Goal: Information Seeking & Learning: Compare options

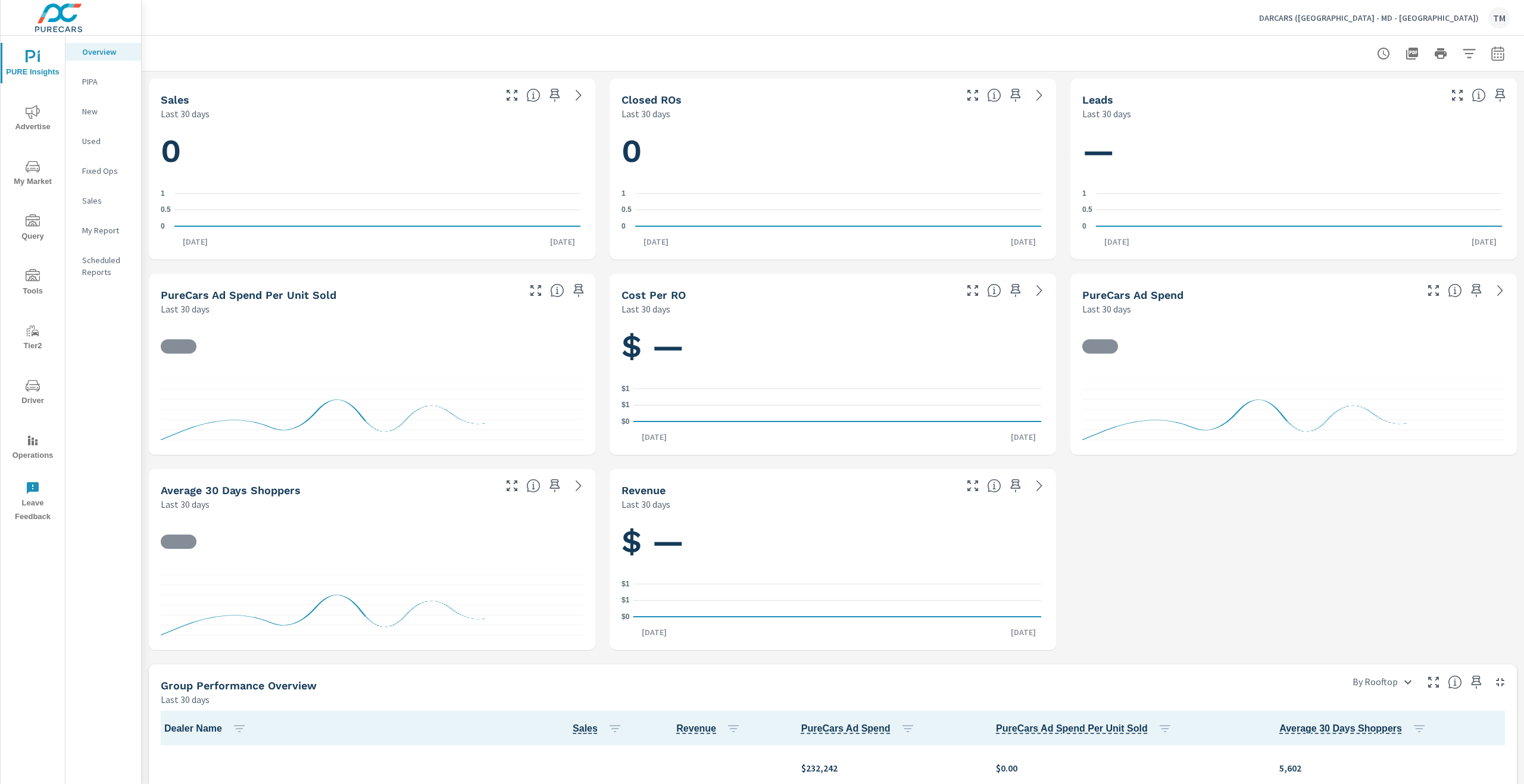
scroll to position [929, 0]
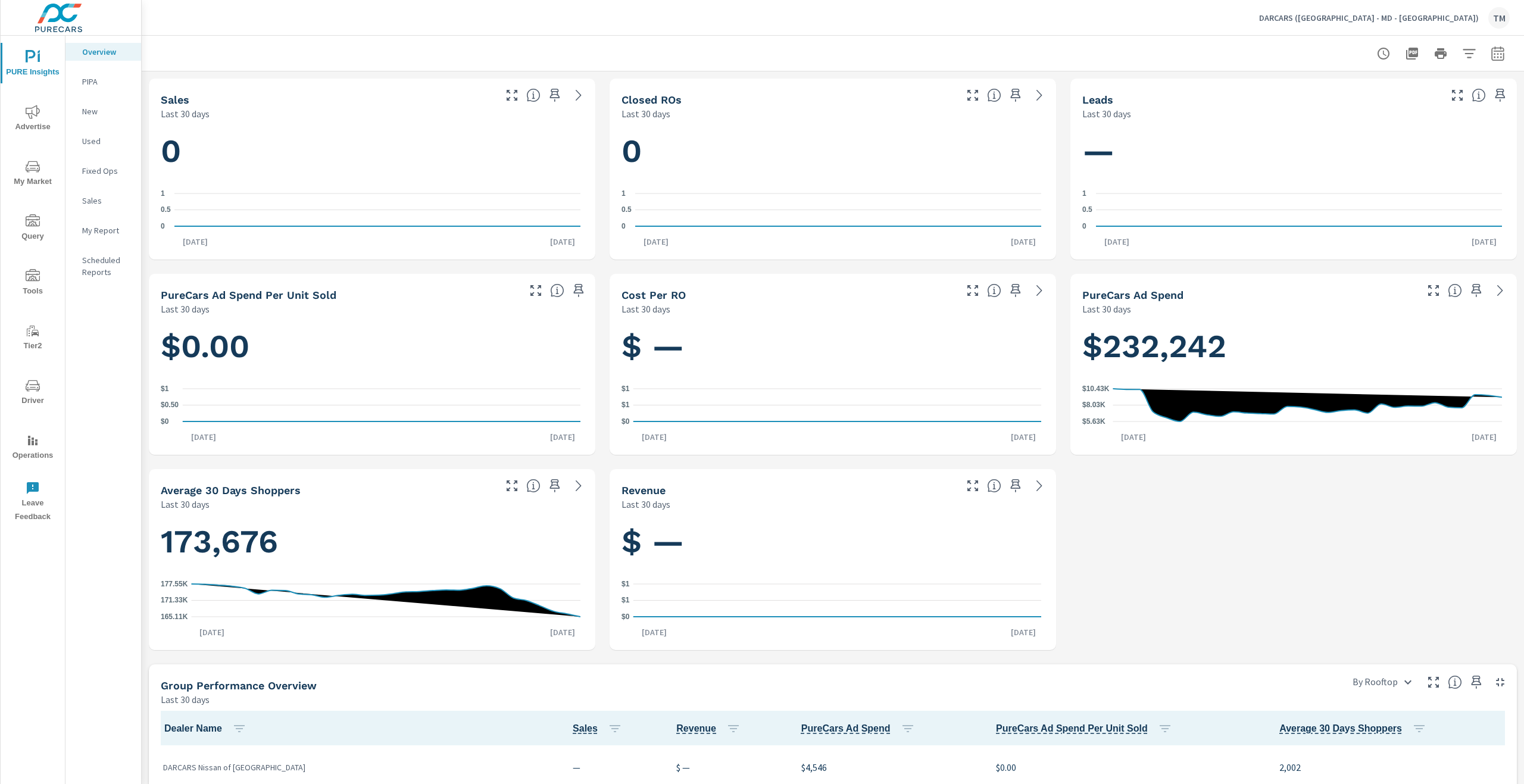
click at [46, 103] on button "Advertise" at bounding box center [33, 118] width 64 height 40
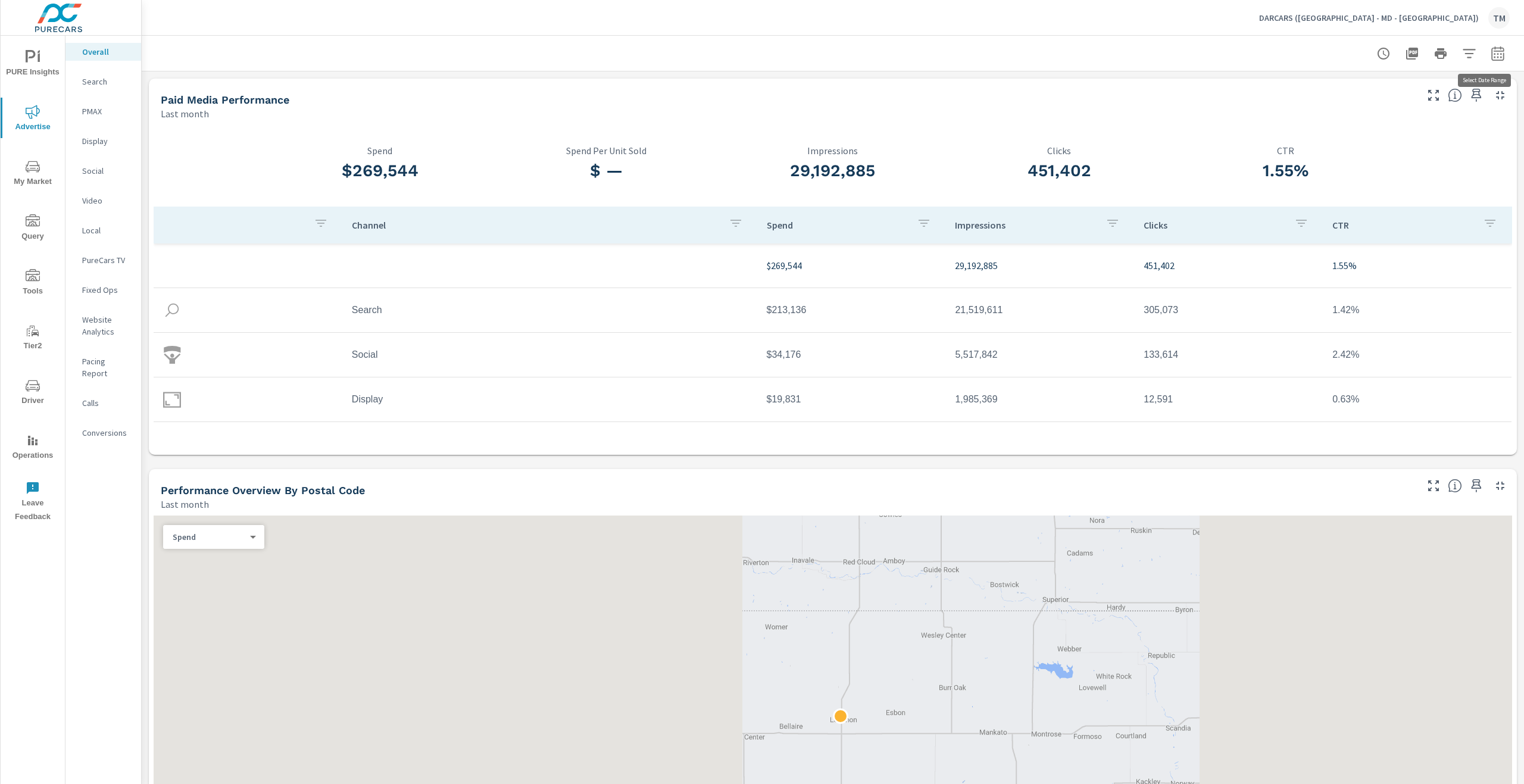
click at [1491, 52] on icon "button" at bounding box center [1498, 54] width 15 height 15
select select "Last month"
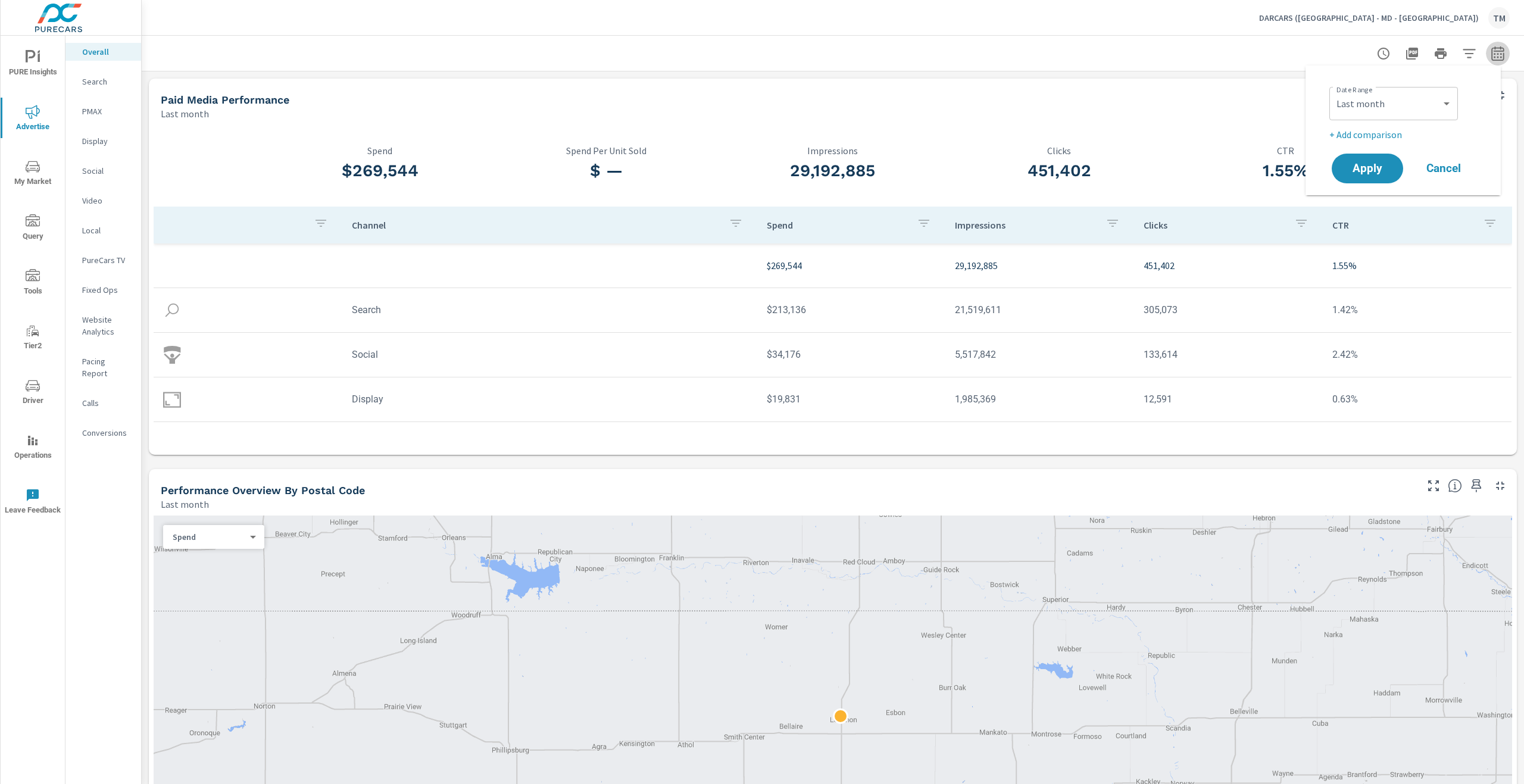
drag, startPoint x: 1487, startPoint y: 52, endPoint x: 1461, endPoint y: 53, distance: 26.0
click at [1491, 52] on icon "button" at bounding box center [1498, 54] width 15 height 15
click at [1463, 53] on icon "button" at bounding box center [1469, 53] width 13 height 9
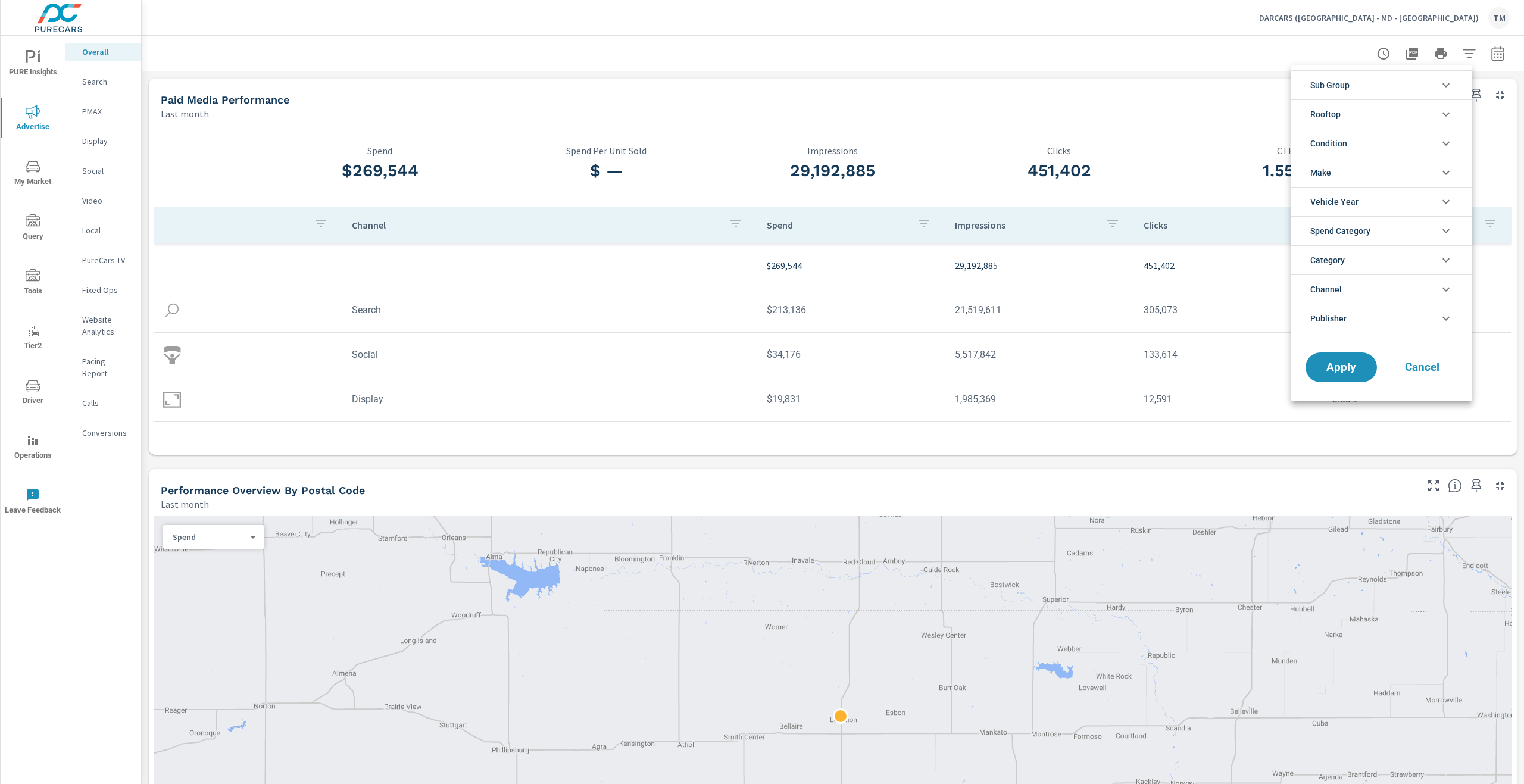
click at [1390, 115] on li "Rooftop" at bounding box center [1381, 114] width 181 height 29
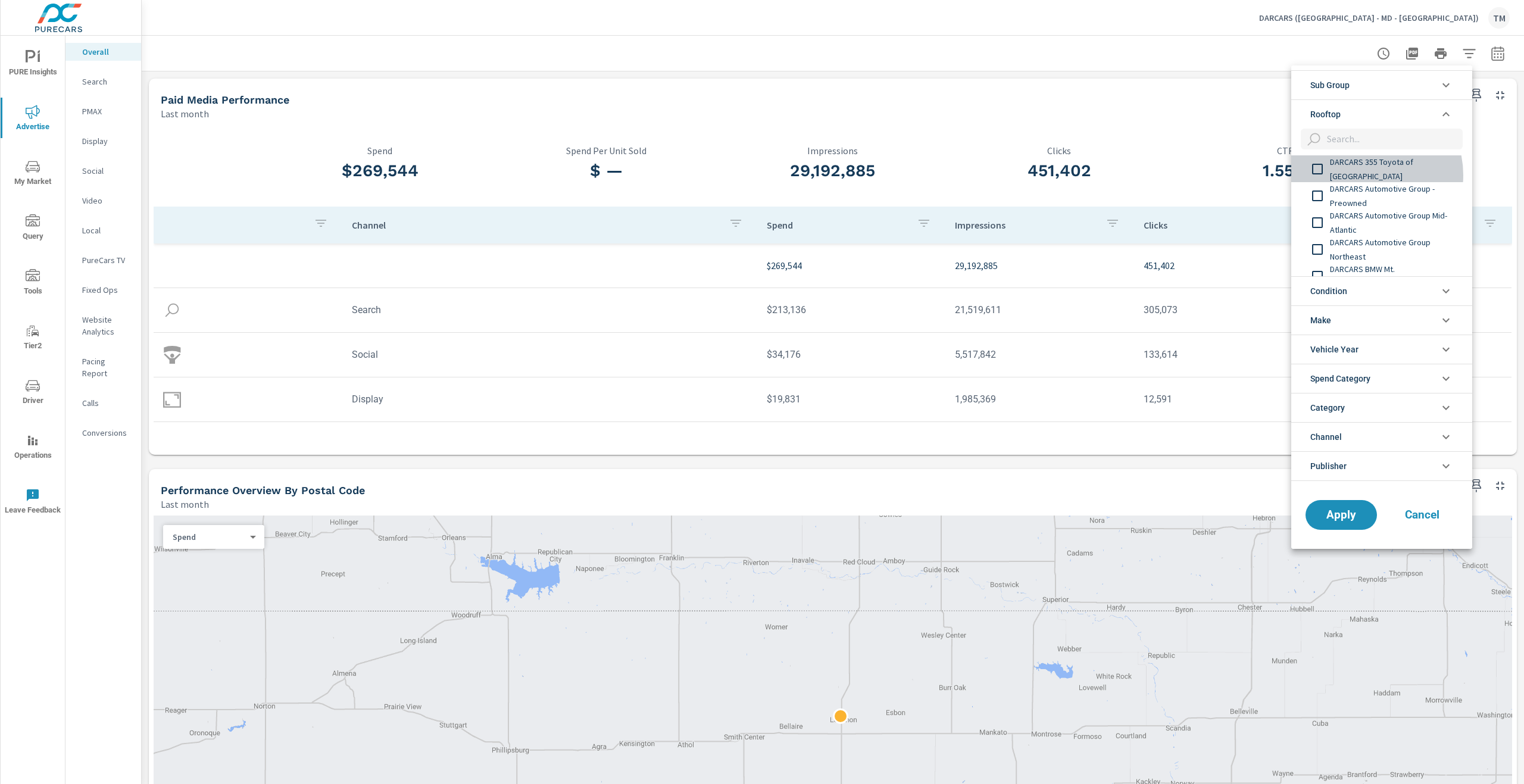
click at [1363, 175] on span "DARCARS 355 Toyota of [GEOGRAPHIC_DATA]" at bounding box center [1395, 169] width 131 height 28
click at [1361, 203] on span "DARCARS Automotive Group - Preowned" at bounding box center [1395, 195] width 131 height 28
drag, startPoint x: 1361, startPoint y: 203, endPoint x: 1367, endPoint y: 236, distance: 33.5
click at [1367, 236] on span "DARCARS Automotive Group Northeast" at bounding box center [1395, 249] width 131 height 28
click at [1357, 224] on span "DARCARS Automotive Group Mid-Atlantic" at bounding box center [1395, 222] width 131 height 28
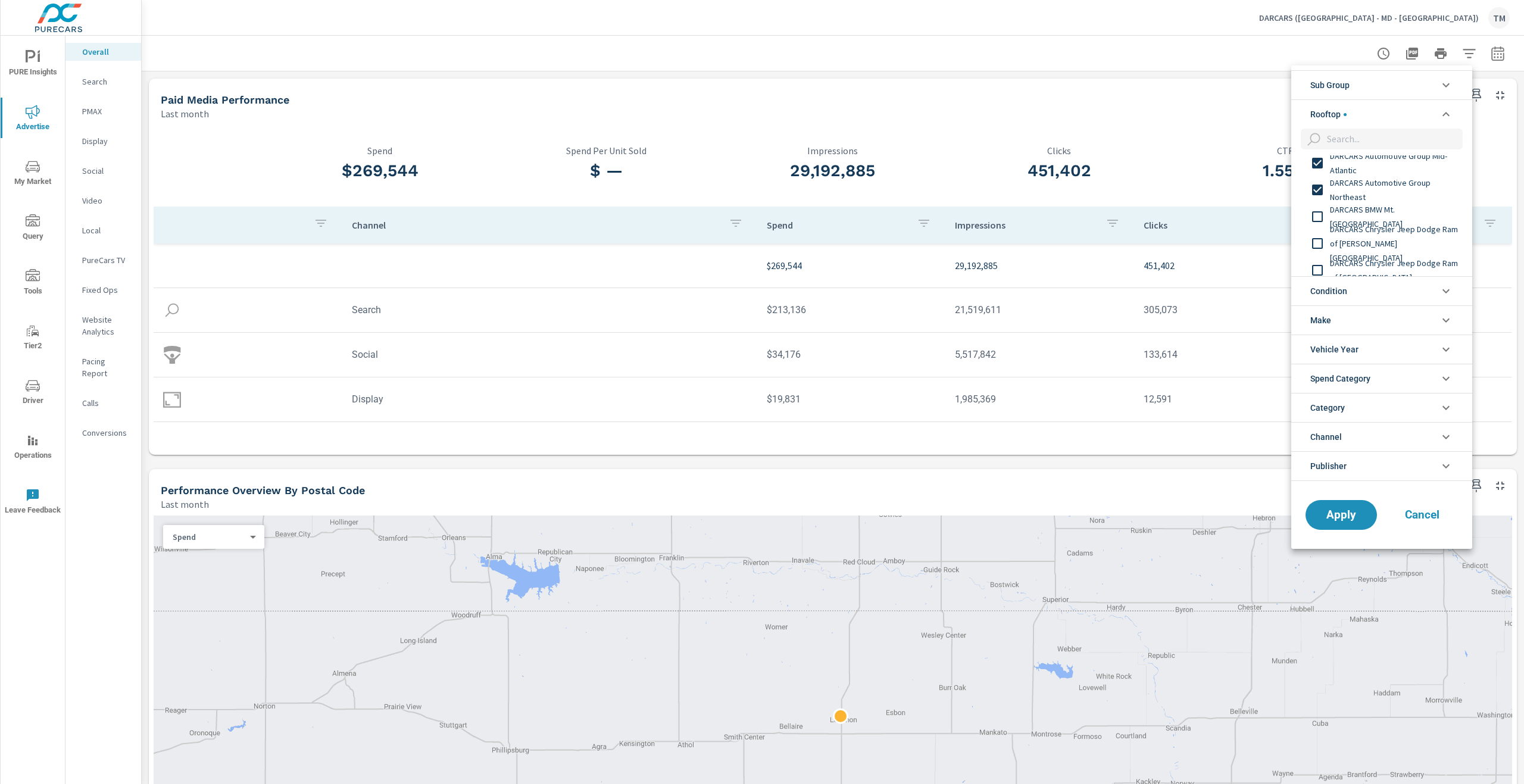
click at [1366, 213] on span "DARCARS BMW Mt. [GEOGRAPHIC_DATA]" at bounding box center [1395, 216] width 131 height 28
click at [1372, 239] on span "DARCARS Chrysler Jeep Dodge Ram of [PERSON_NAME][GEOGRAPHIC_DATA]" at bounding box center [1395, 243] width 131 height 43
click at [1373, 207] on span "DARCARS Chrysler Jeep Dodge Ram of [GEOGRAPHIC_DATA]" at bounding box center [1395, 210] width 131 height 28
click at [1376, 239] on span "DARCARS Chrysler Jeep Dodge Ram of Silver Spring" at bounding box center [1395, 237] width 131 height 28
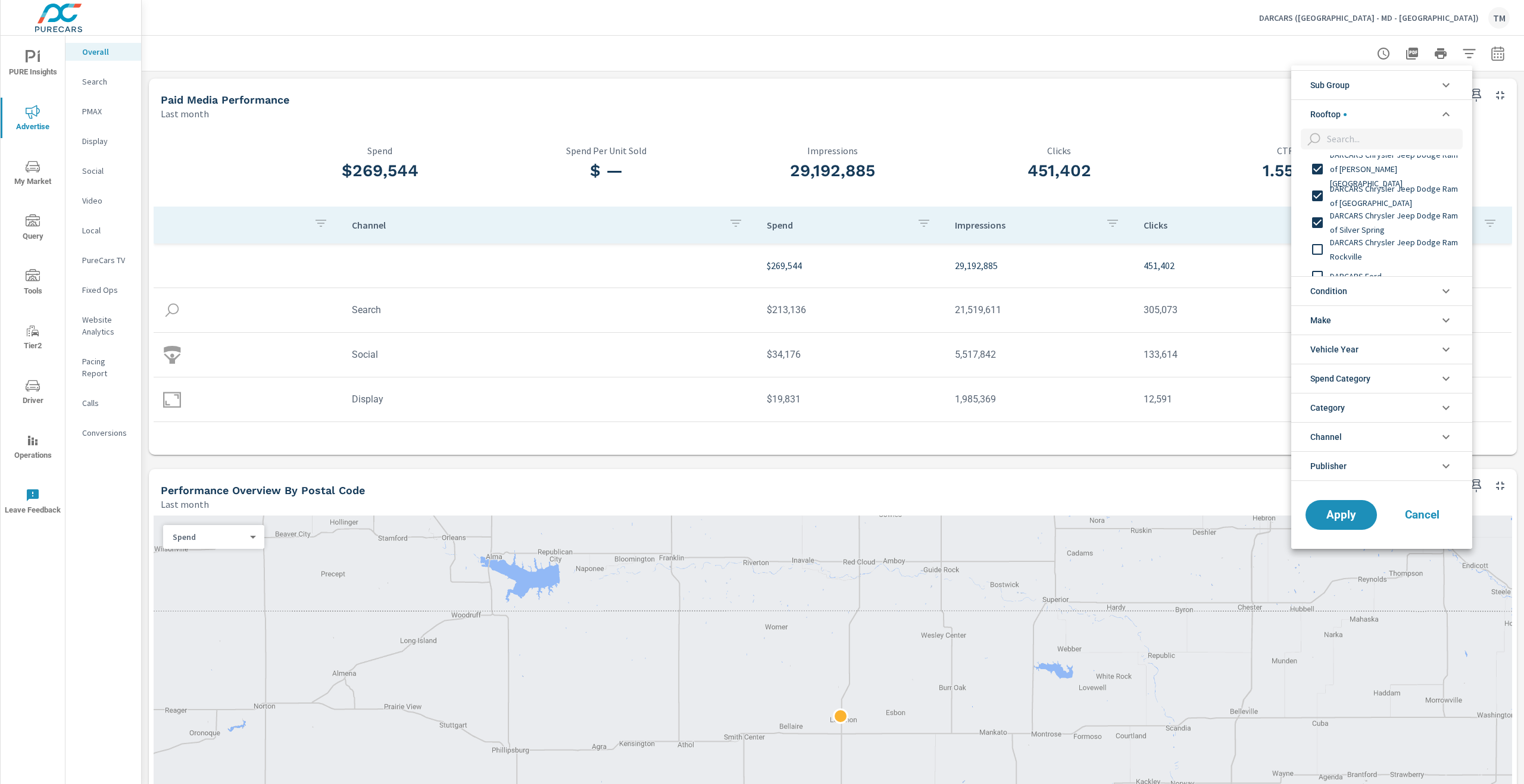
scroll to position [178, 0]
click at [1362, 210] on span "DARCARS Chrysler Jeep Dodge Ram Rockville" at bounding box center [1395, 204] width 131 height 28
click at [1362, 236] on span "DARCARS Ford" at bounding box center [1395, 232] width 131 height 15
click at [1373, 262] on span "DARCARS Honda" at bounding box center [1395, 259] width 131 height 15
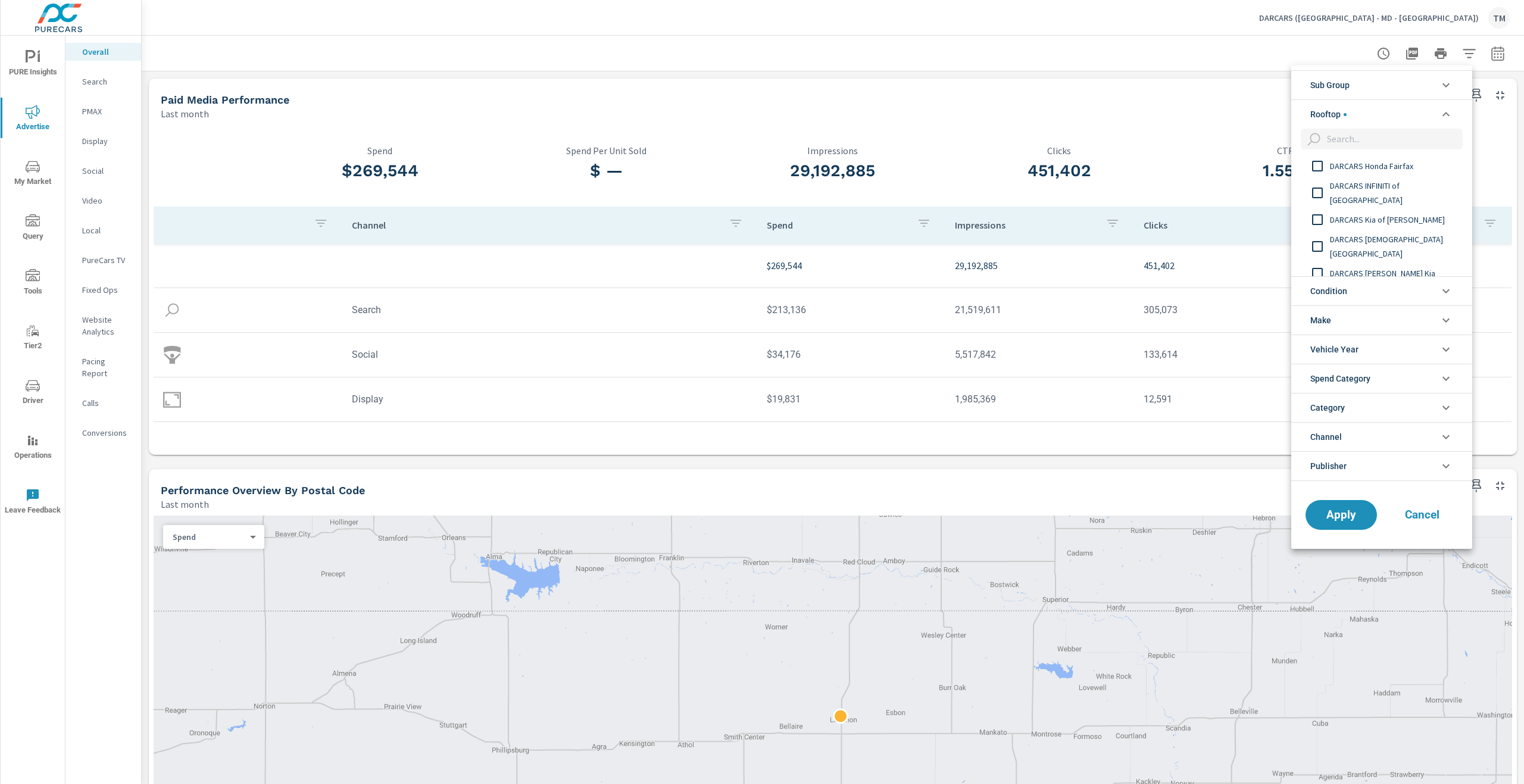
click at [1366, 170] on span "DARCARS Honda Fairfax" at bounding box center [1395, 166] width 131 height 15
click at [1367, 202] on div "DARCARS INFINITI of [GEOGRAPHIC_DATA]" at bounding box center [1380, 192] width 178 height 27
click at [1370, 233] on div "DARCARS [DEMOGRAPHIC_DATA][GEOGRAPHIC_DATA]" at bounding box center [1380, 246] width 178 height 27
click at [1364, 218] on span "DARCARS Kia of [PERSON_NAME]" at bounding box center [1395, 220] width 131 height 15
click at [1377, 270] on span "DARCARS [PERSON_NAME] Kia" at bounding box center [1395, 273] width 131 height 15
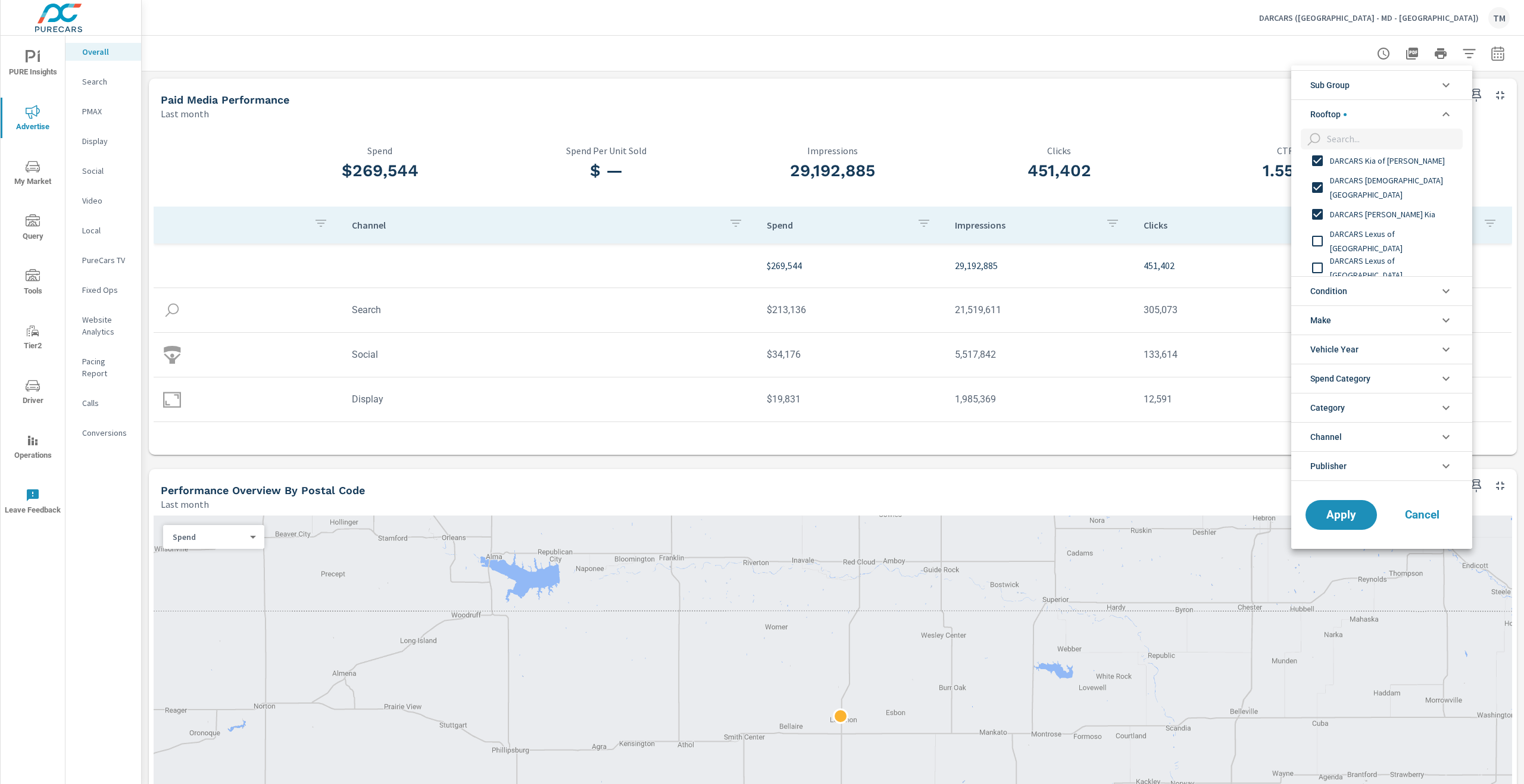
scroll to position [357, 0]
click at [1372, 230] on div "DARCARS Lexus of [GEOGRAPHIC_DATA]" at bounding box center [1380, 240] width 178 height 27
click at [1386, 264] on span "DARCARS Lexus of [GEOGRAPHIC_DATA]" at bounding box center [1395, 267] width 131 height 28
click at [1378, 180] on span "DARCARS Lexus of Mt. [GEOGRAPHIC_DATA]" at bounding box center [1395, 175] width 131 height 28
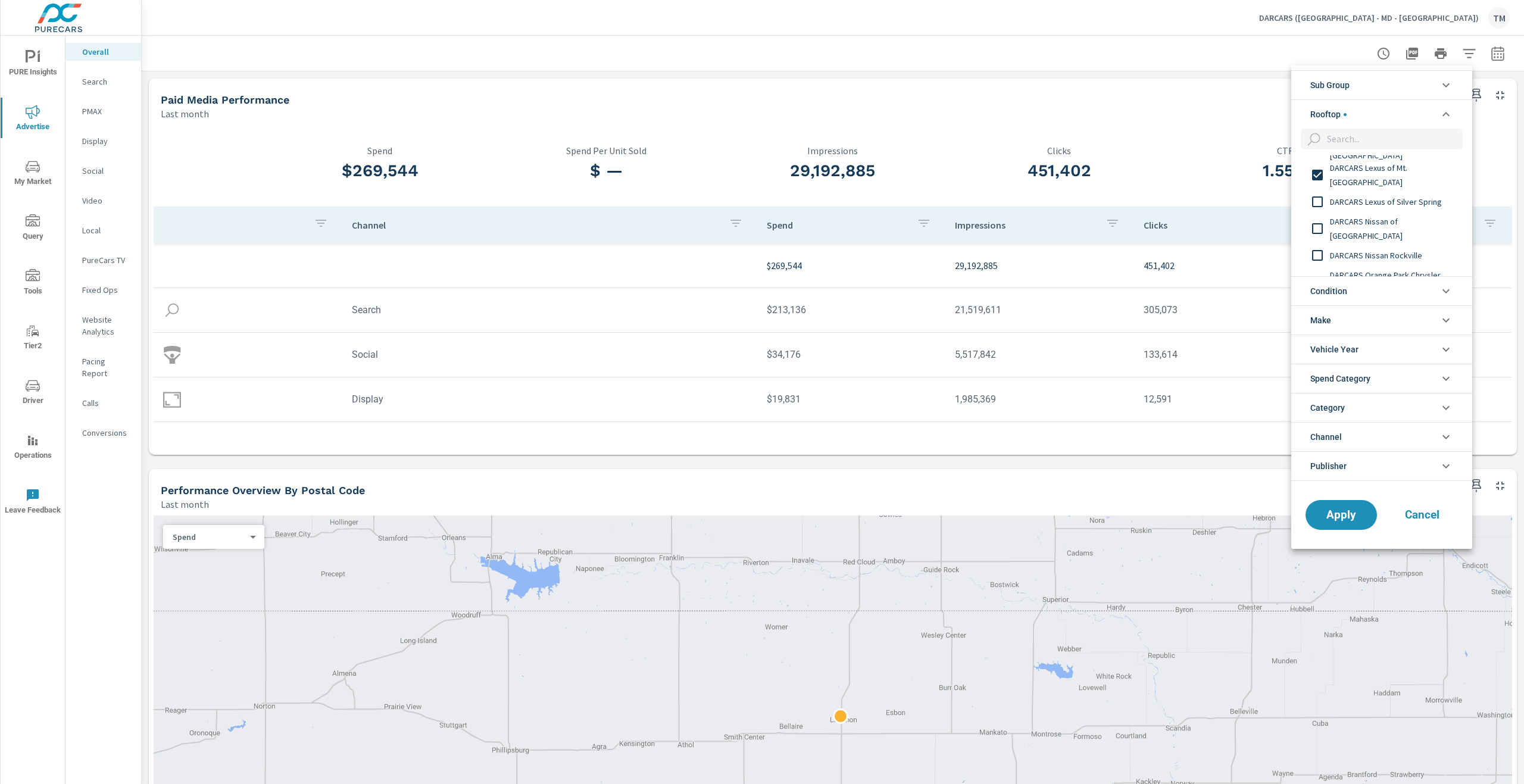
click at [1377, 206] on span "DARCARS Lexus of Silver Spring" at bounding box center [1395, 202] width 131 height 15
click at [1378, 225] on span "DARCARS Nissan of [GEOGRAPHIC_DATA]" at bounding box center [1395, 228] width 131 height 28
click at [1377, 245] on div "DARCARS Nissan Rockville" at bounding box center [1380, 255] width 178 height 27
click at [1385, 219] on span "DARCARS Orange Park Chrysler Jeep Dodge Ram" at bounding box center [1395, 222] width 131 height 28
click at [1383, 248] on span "DARCARS Pre-Owned Fairfax" at bounding box center [1395, 250] width 131 height 15
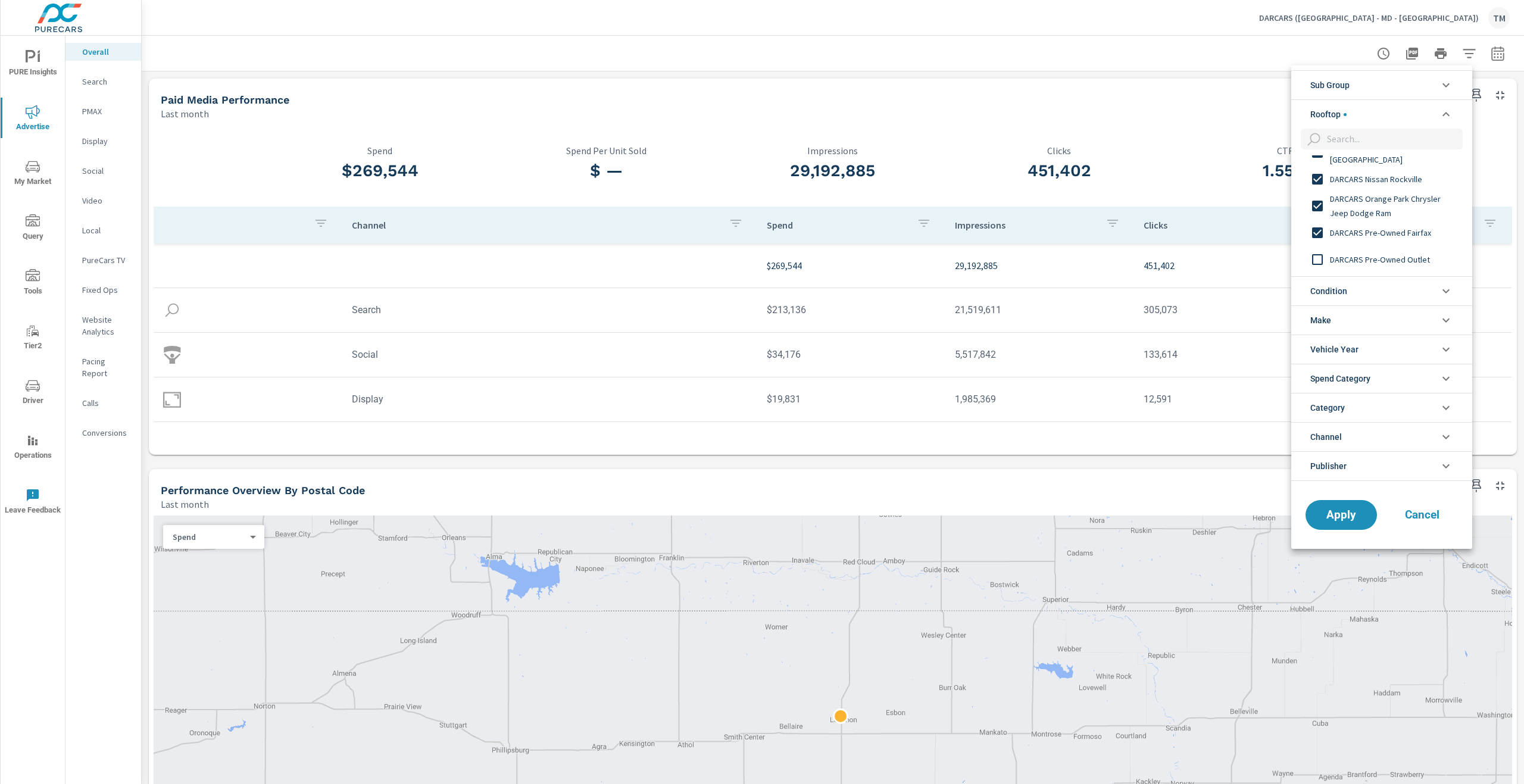
scroll to position [595, 0]
click at [1378, 213] on span "DARCARS Pre-Owned Outlet" at bounding box center [1395, 217] width 131 height 15
click at [1381, 245] on span "DARCARS Toyota of [GEOGRAPHIC_DATA]" at bounding box center [1395, 243] width 131 height 28
click at [1387, 205] on span "DARCARS Toyota of [PERSON_NAME]" at bounding box center [1395, 211] width 131 height 15
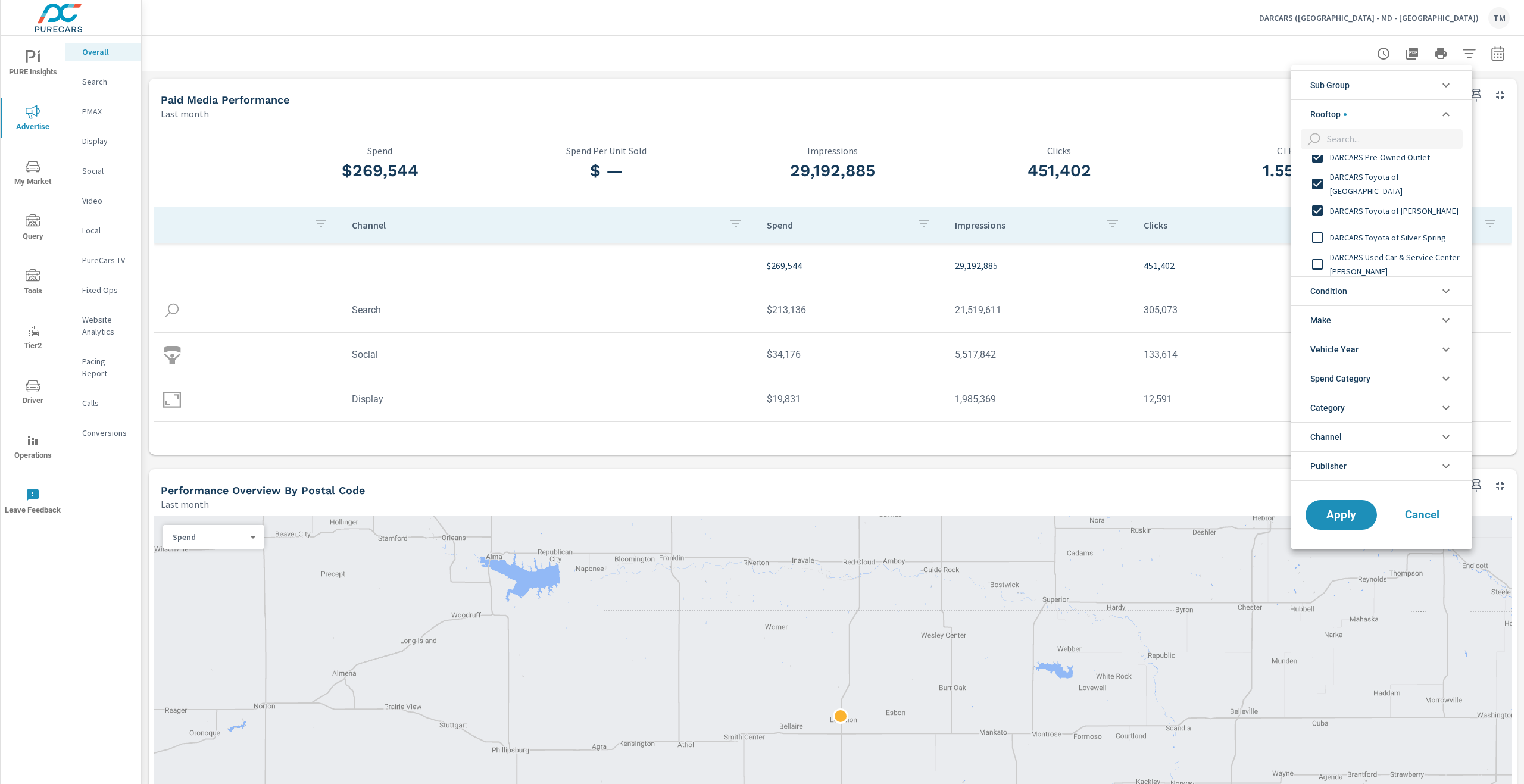
click at [1415, 242] on span "DARCARS Toyota of Silver Spring" at bounding box center [1395, 238] width 131 height 15
click at [1385, 218] on div "DARCARS Volkswagen" at bounding box center [1380, 231] width 178 height 27
click at [1396, 242] on div "DARCARS Volkswagen" at bounding box center [1380, 231] width 178 height 27
click at [1382, 212] on span "DARCARS Used Car & Service Center [PERSON_NAME]" at bounding box center [1395, 204] width 131 height 28
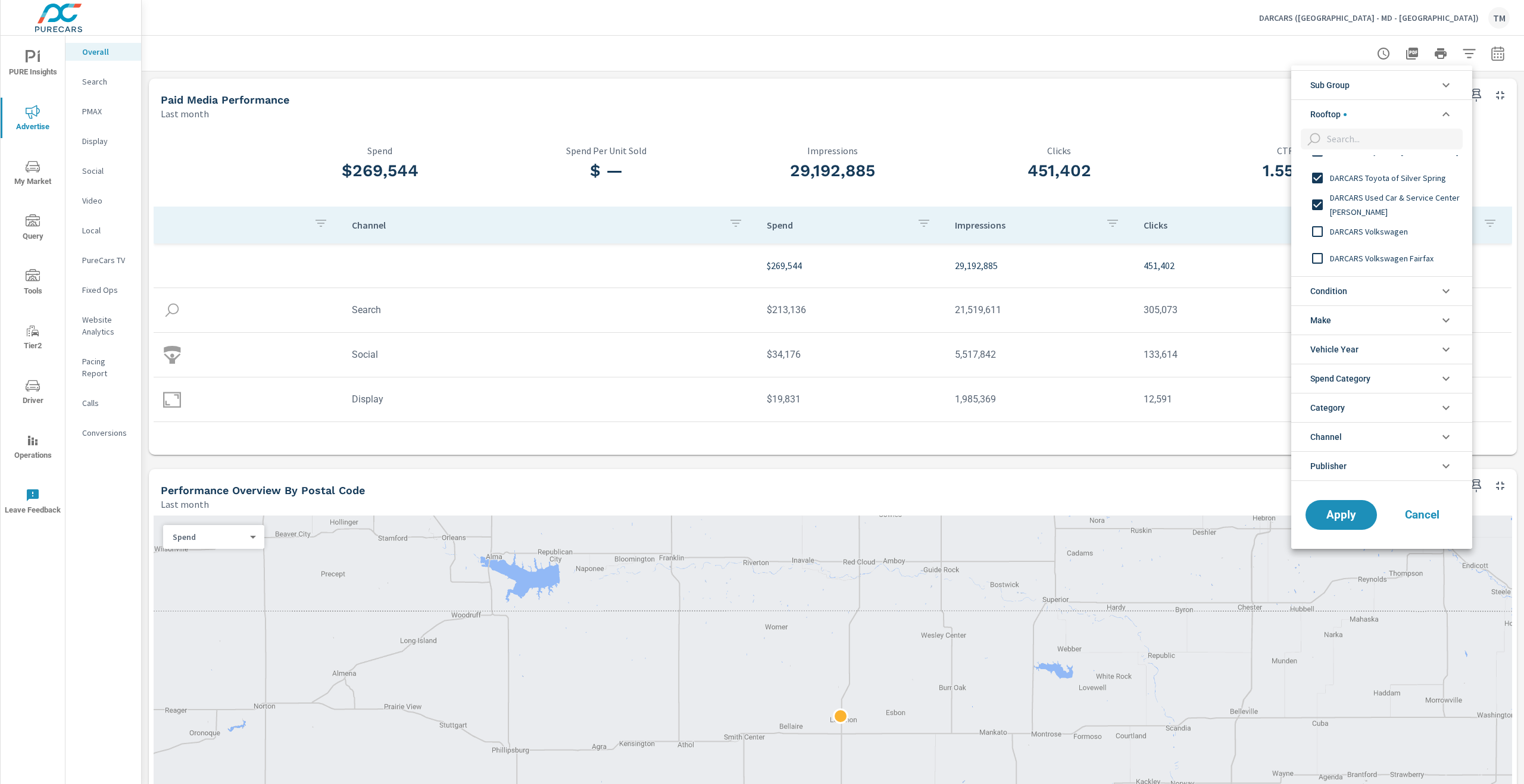
click at [1386, 233] on span "DARCARS Volkswagen" at bounding box center [1395, 232] width 131 height 15
click at [1393, 262] on span "DARCARS Volkswagen Fairfax" at bounding box center [1395, 259] width 131 height 15
click at [1379, 229] on span "DARCARS Volvo Cars" at bounding box center [1395, 225] width 131 height 15
click at [1389, 253] on span "DARCARS Volvo Cars Fairfax" at bounding box center [1395, 253] width 131 height 15
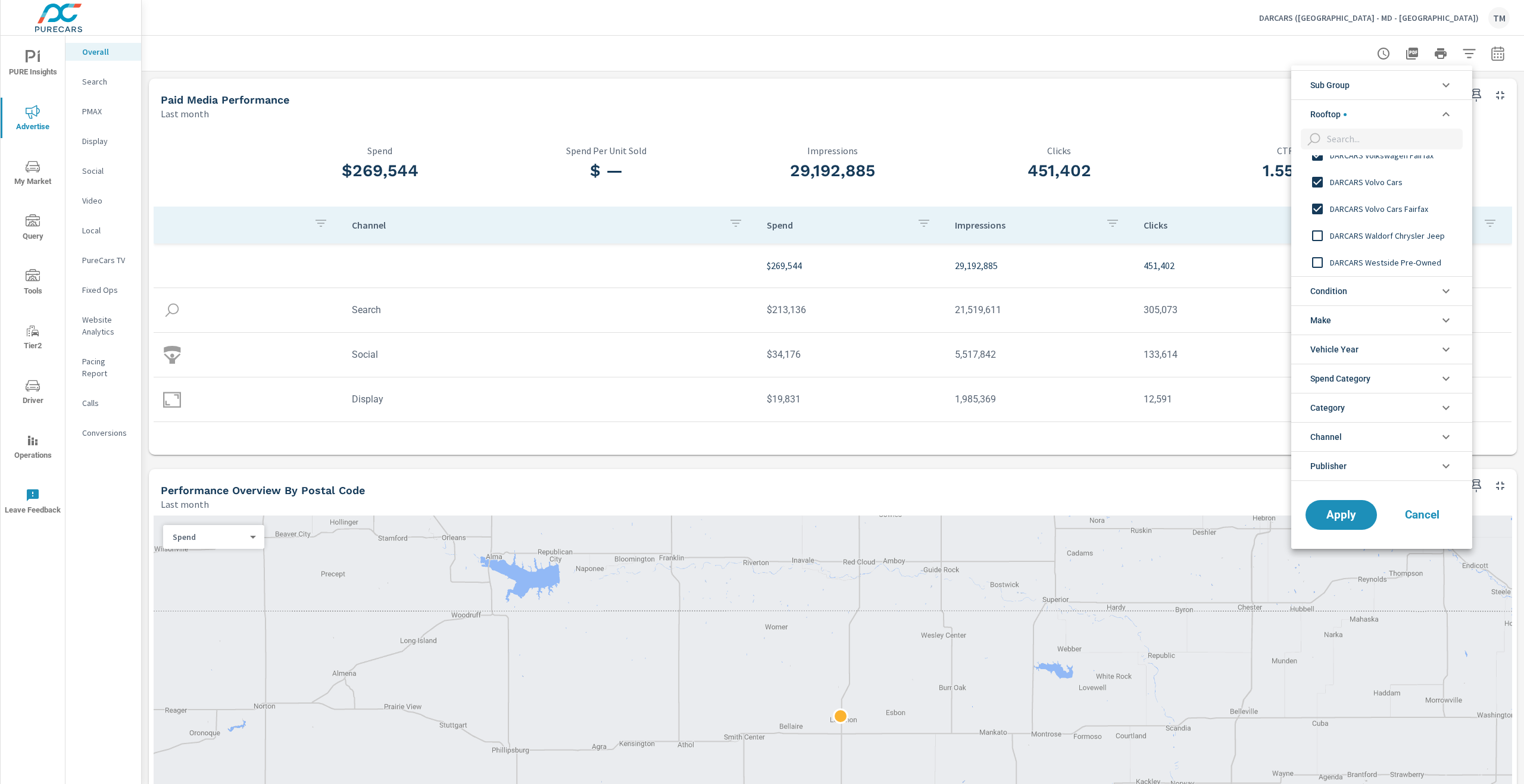
scroll to position [834, 0]
click at [1387, 224] on span "DARCARS Waldorf Chrysler Jeep" at bounding box center [1395, 220] width 131 height 15
click at [1387, 224] on span "DARCARS Waldorf Chrysler Jeep" at bounding box center [1395, 220] width 131 height 15
click at [1399, 245] on span "DARCARS Westside Pre-Owned" at bounding box center [1395, 247] width 131 height 15
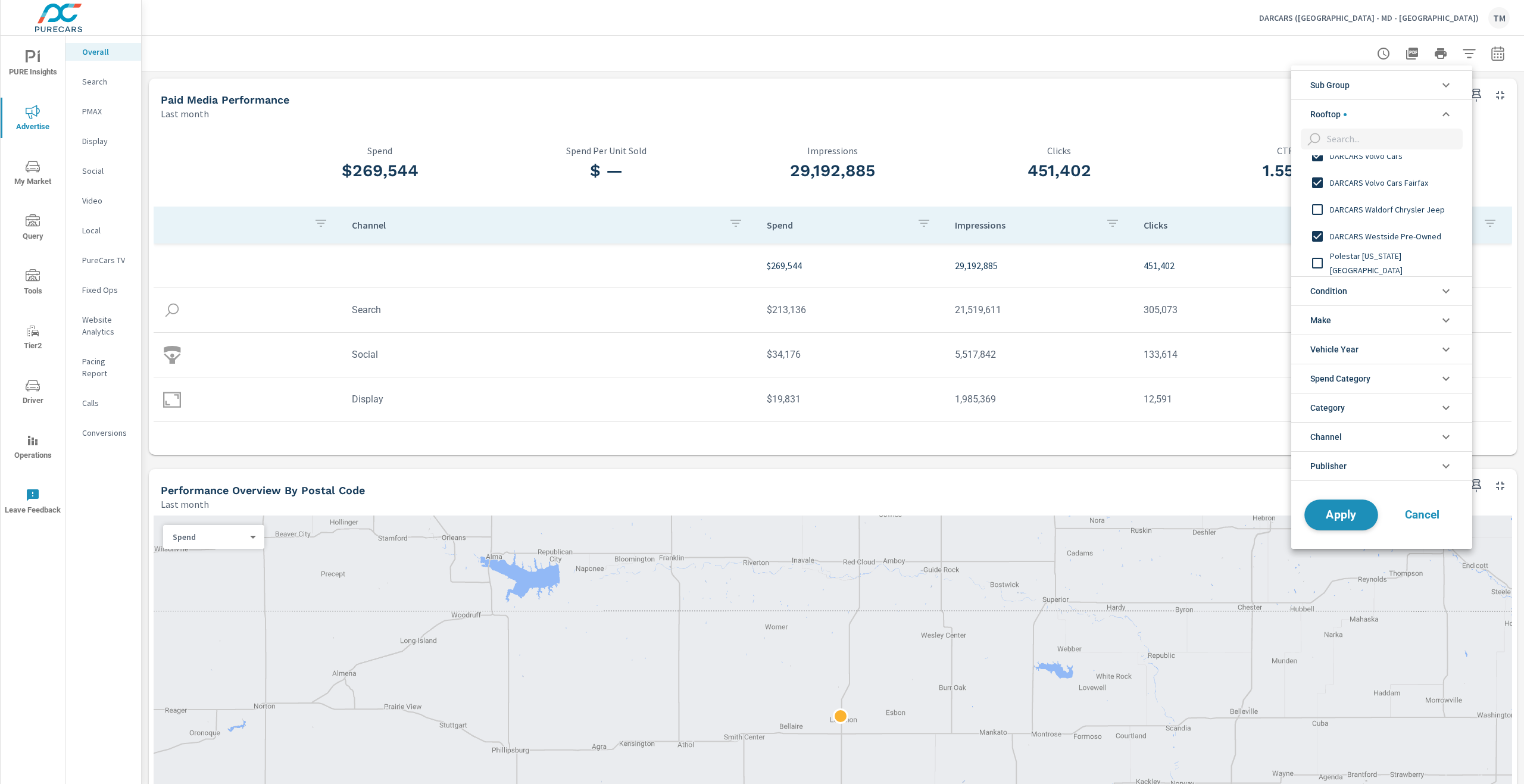
click at [1341, 517] on span "Apply" at bounding box center [1341, 514] width 49 height 11
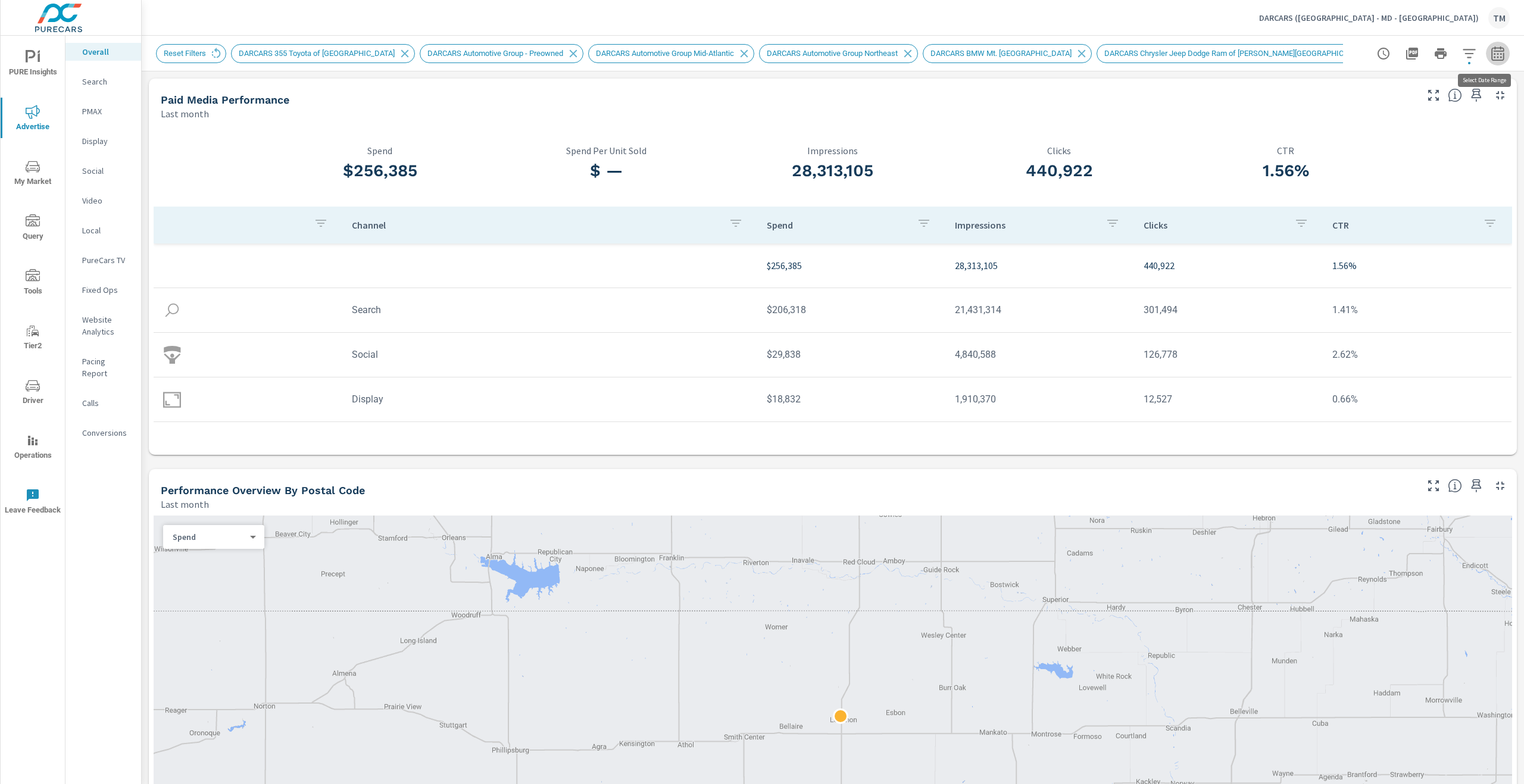
click at [1486, 63] on button "button" at bounding box center [1497, 53] width 24 height 24
click at [1397, 109] on select "Custom [DATE] Last week Last 7 days Last 14 days Last 30 days Last 45 days Last…" at bounding box center [1393, 103] width 119 height 24
click at [1334, 92] on select "Custom [DATE] Last week Last 7 days Last 14 days Last 30 days Last 45 days Last…" at bounding box center [1393, 103] width 119 height 24
select select "Last 14 days"
click at [1352, 134] on p "+ Add comparison" at bounding box center [1406, 135] width 152 height 15
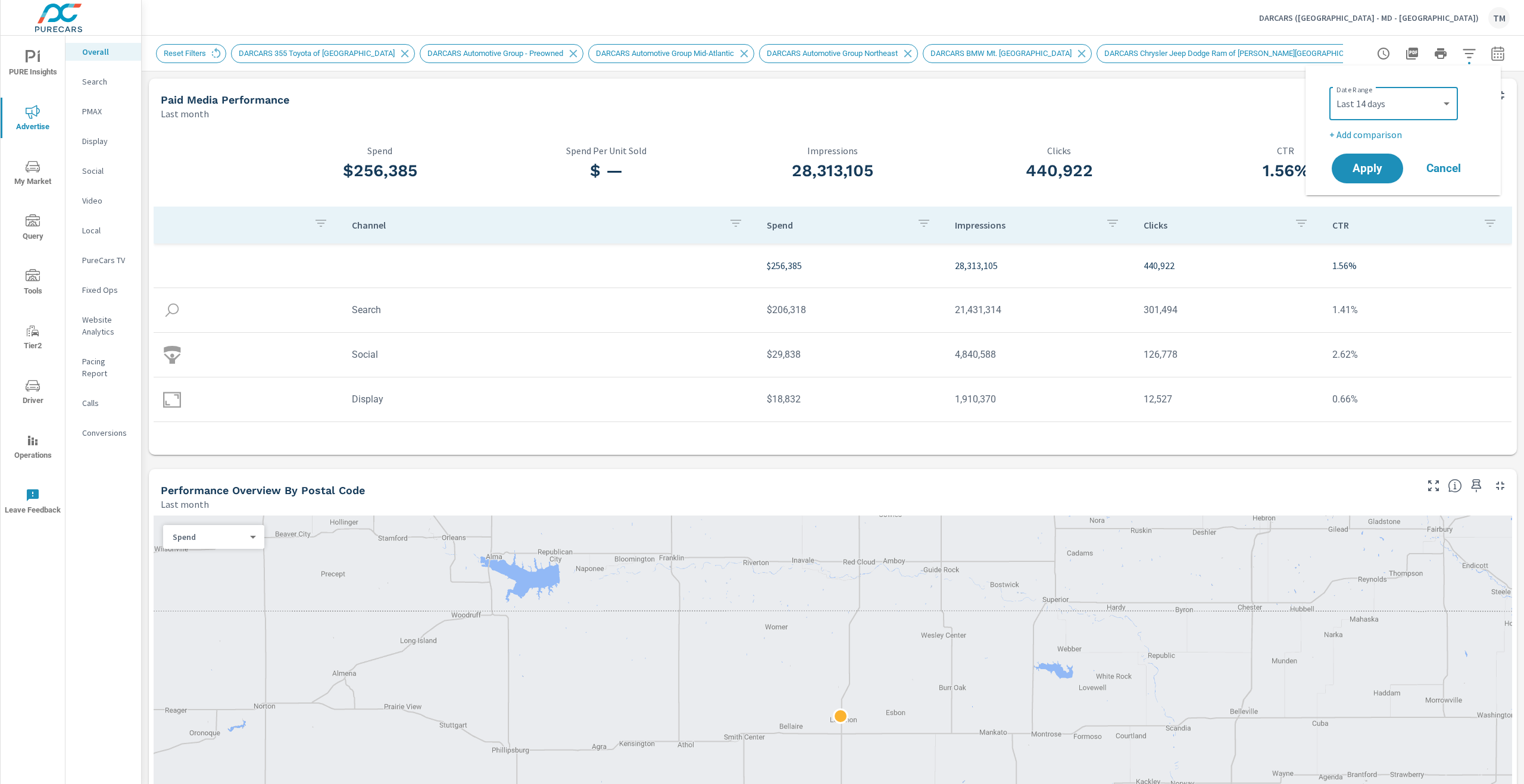
select select "Previous period"
click at [1366, 196] on span "Apply" at bounding box center [1367, 202] width 49 height 11
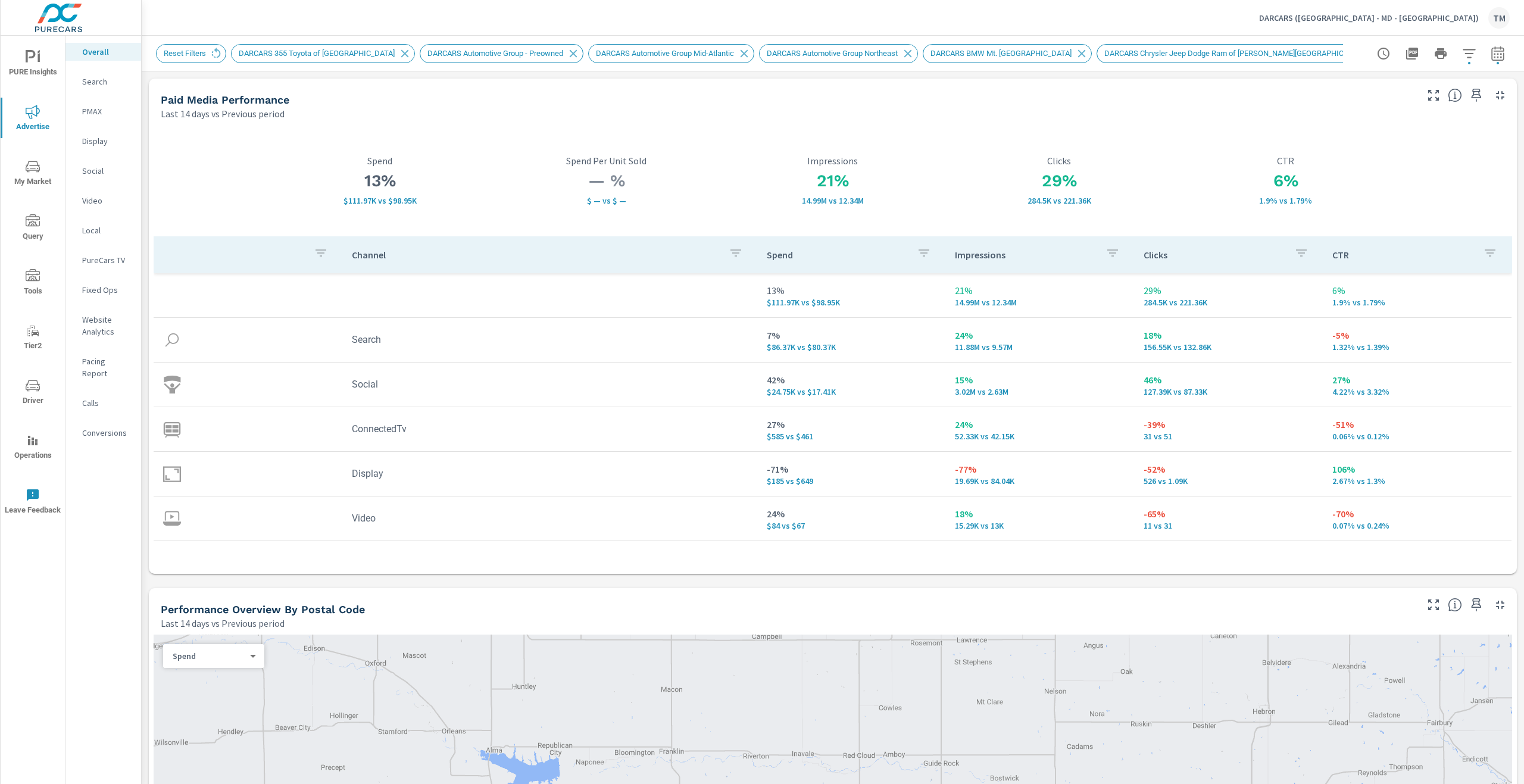
click at [84, 427] on p "Conversions" at bounding box center [107, 433] width 50 height 12
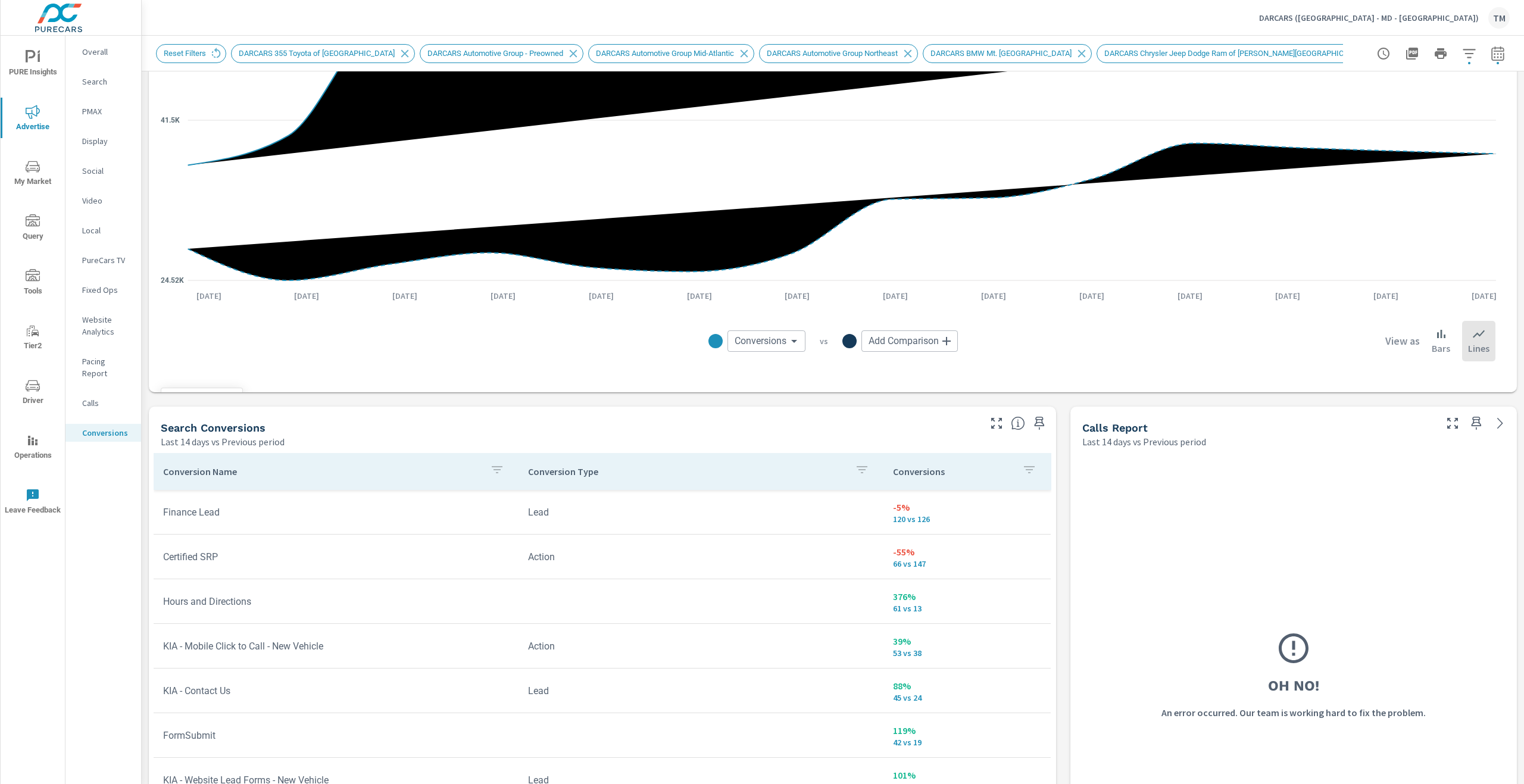
scroll to position [416, 0]
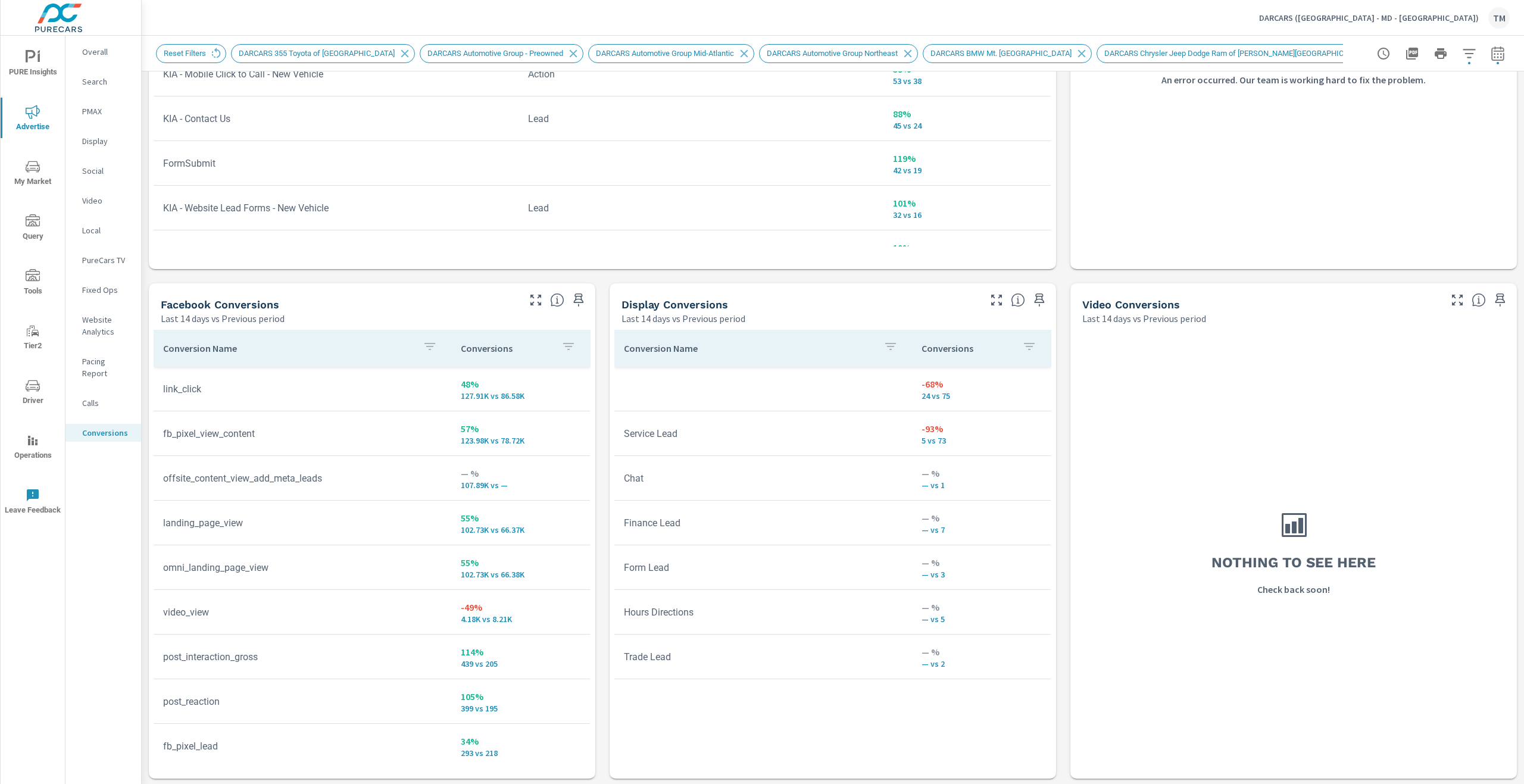
scroll to position [944, 0]
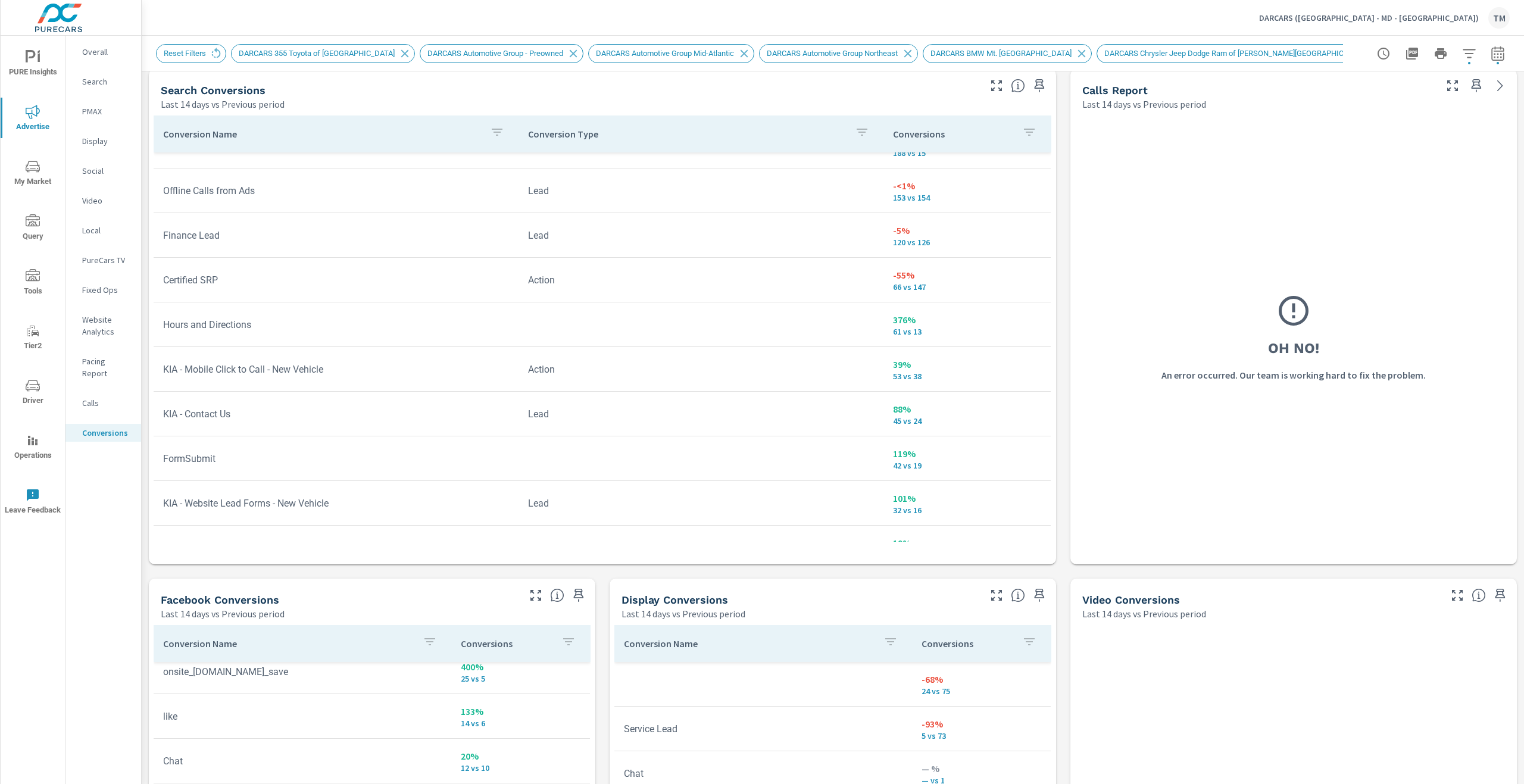
scroll to position [646, 0]
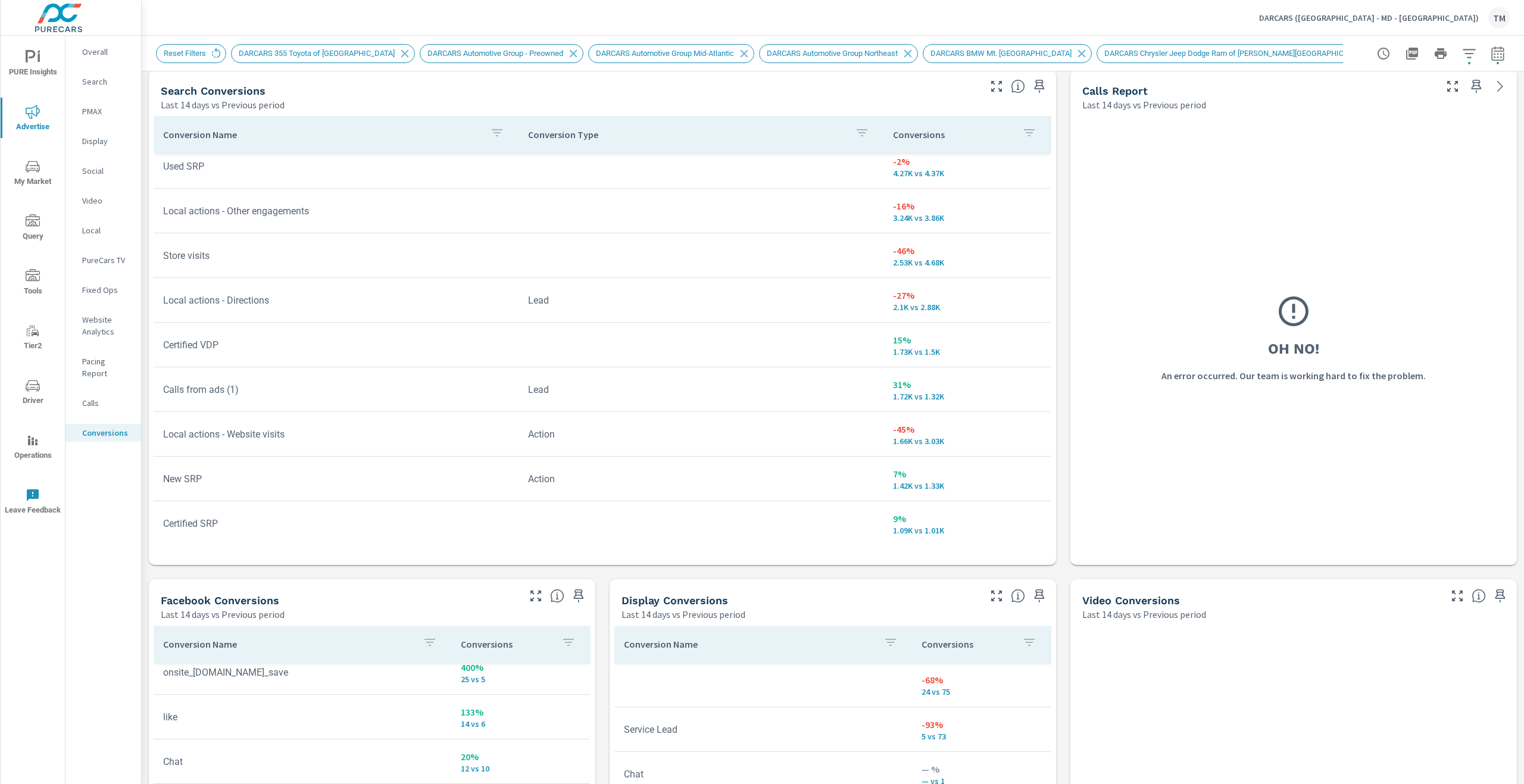
scroll to position [416, 0]
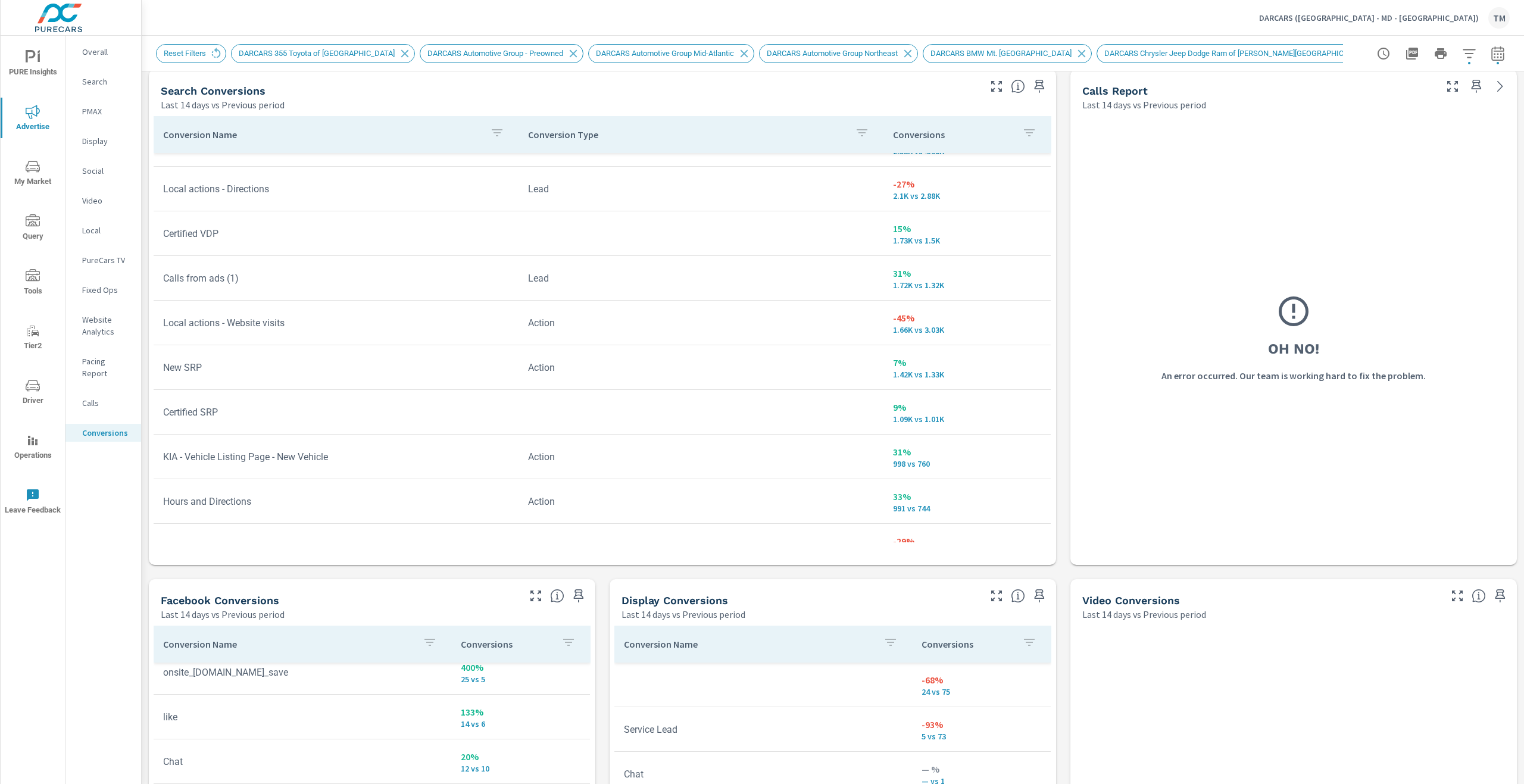
scroll to position [476, 0]
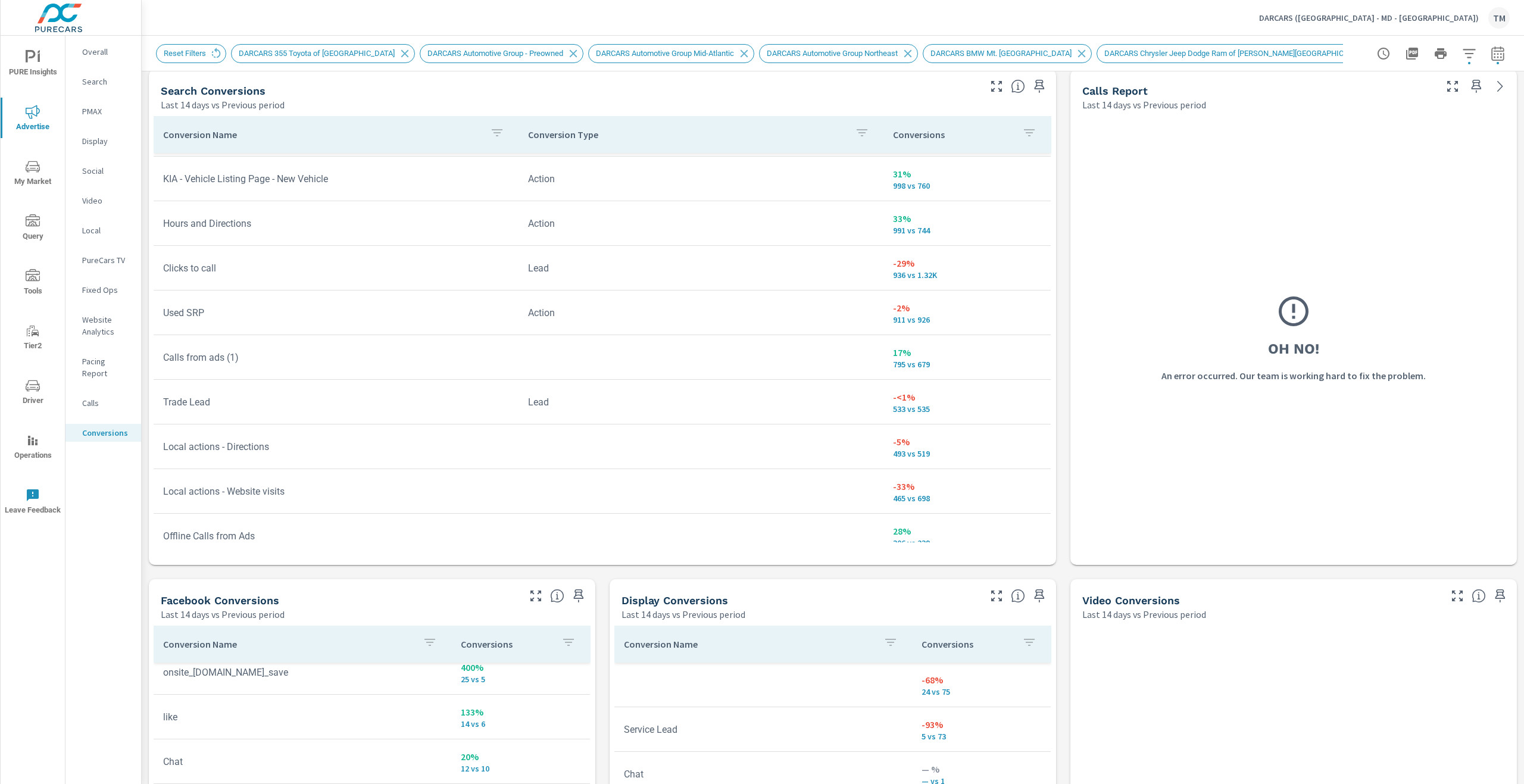
scroll to position [714, 0]
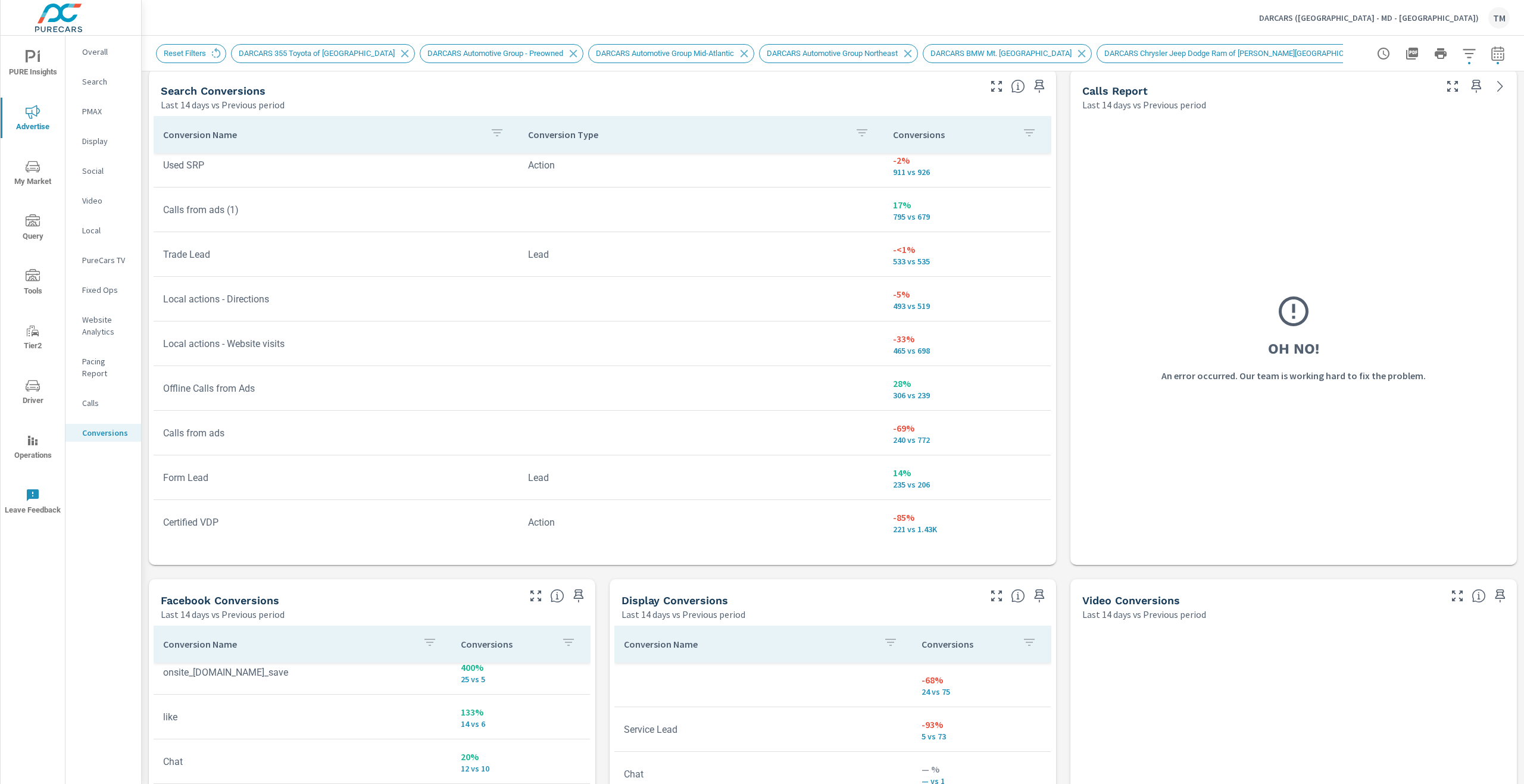
scroll to position [893, 0]
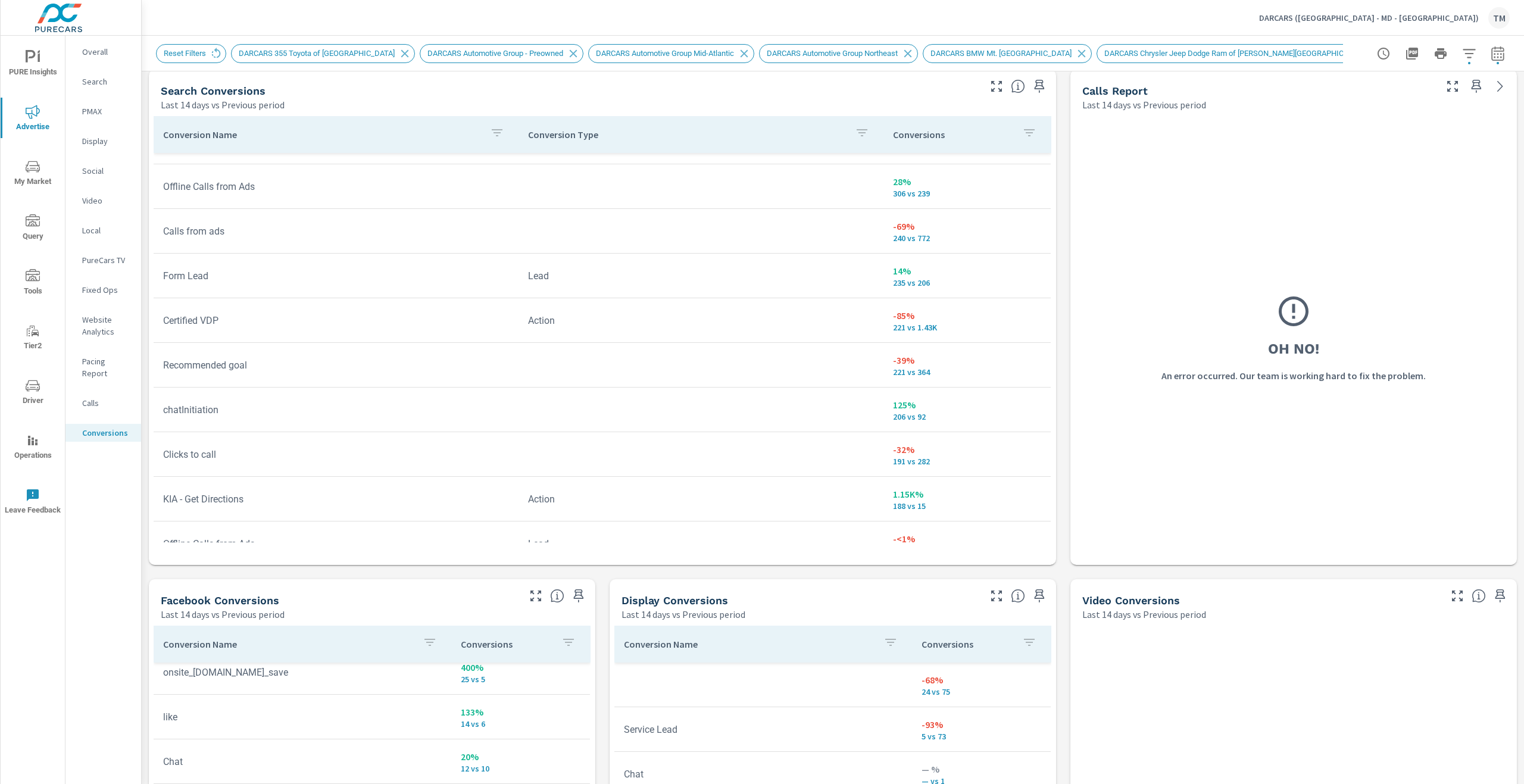
scroll to position [1072, 0]
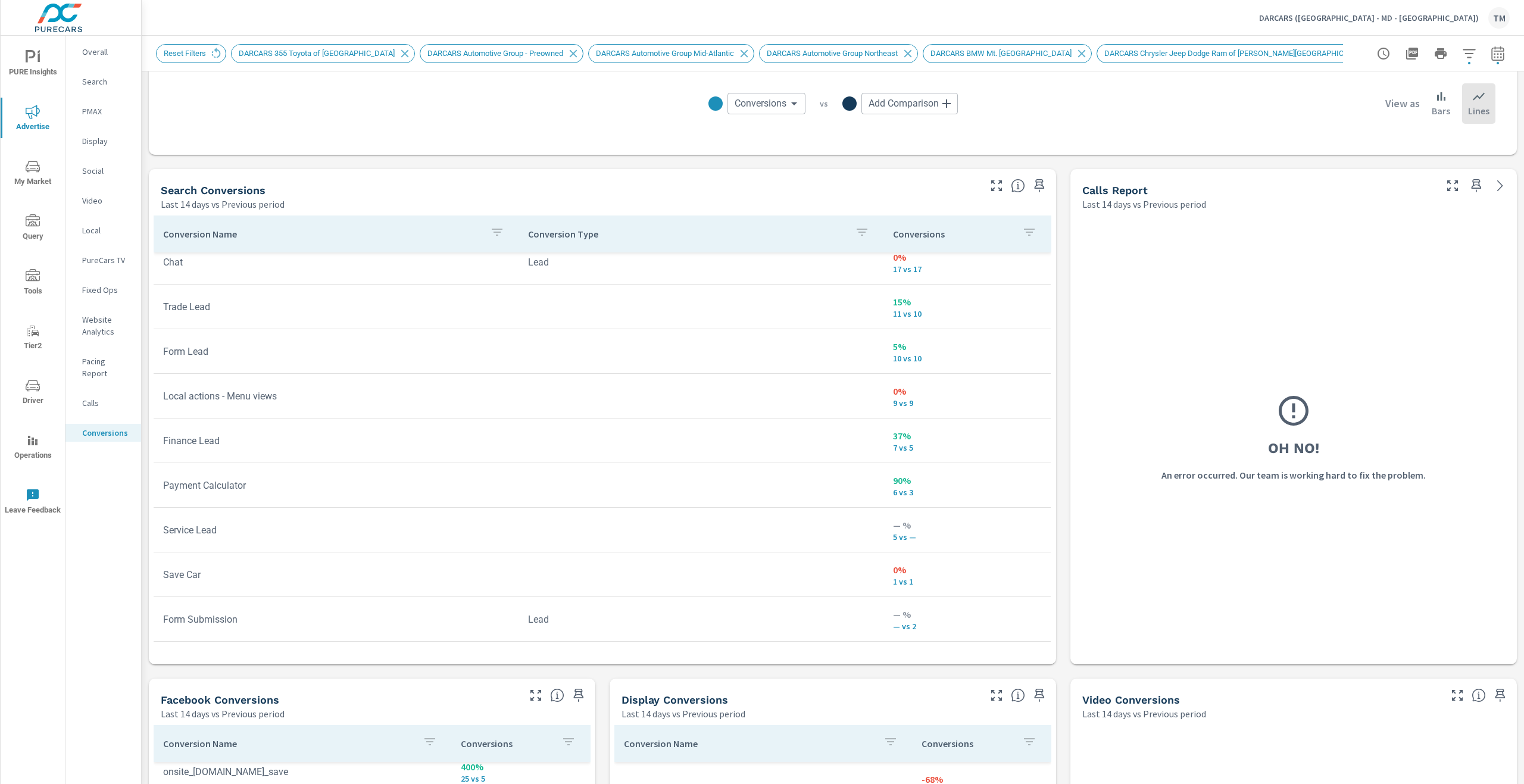
scroll to position [527, 0]
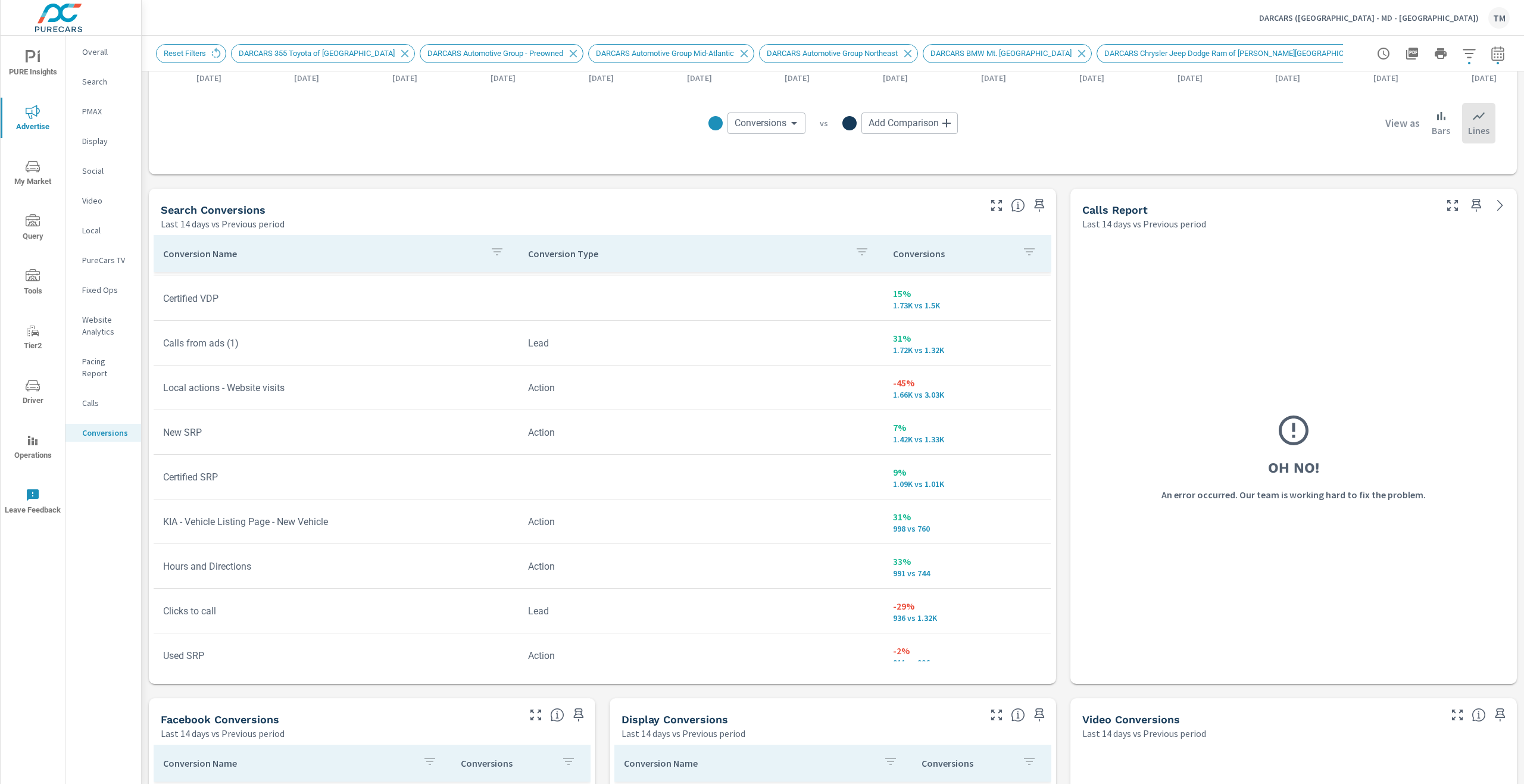
scroll to position [460, 0]
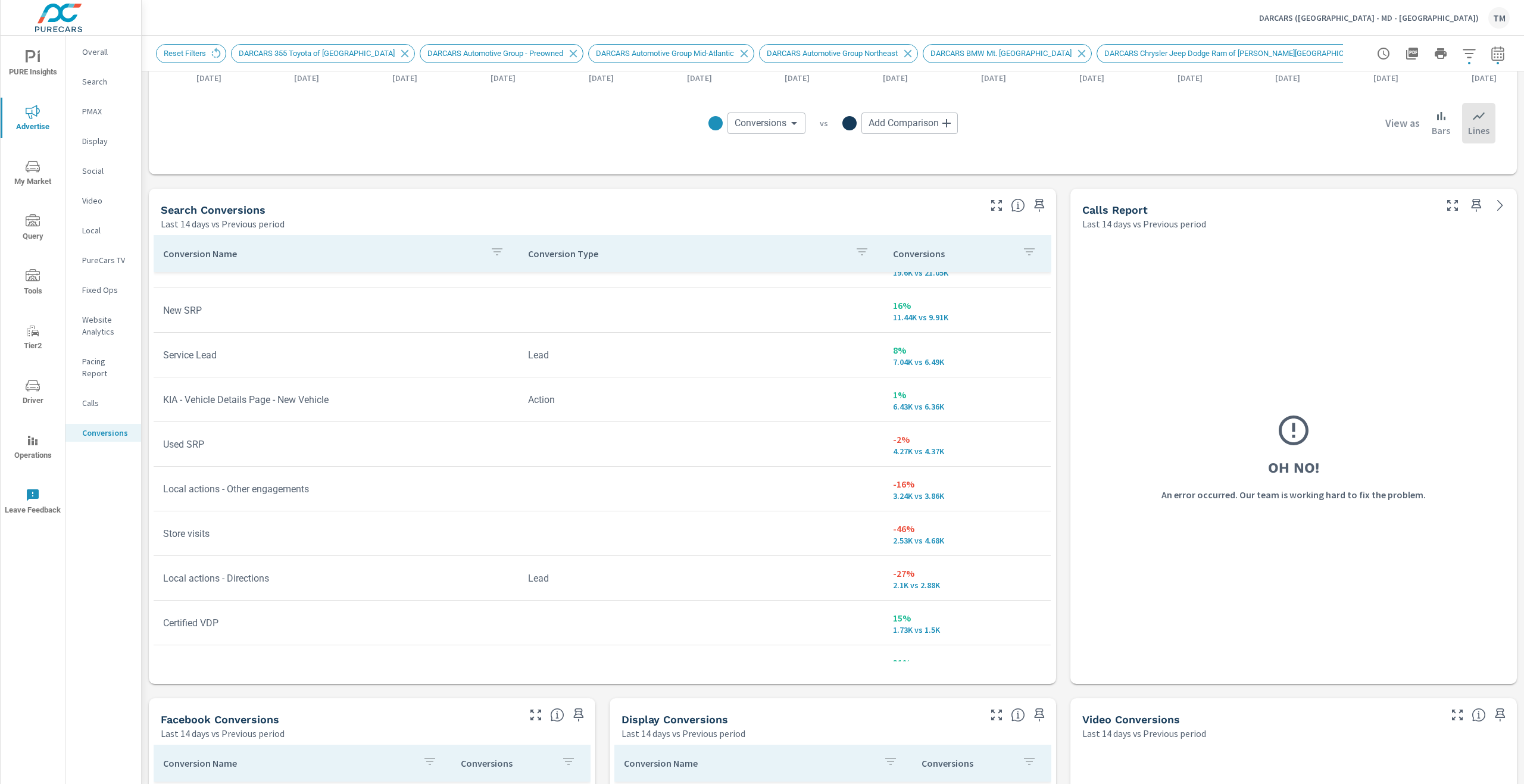
scroll to position [47, 0]
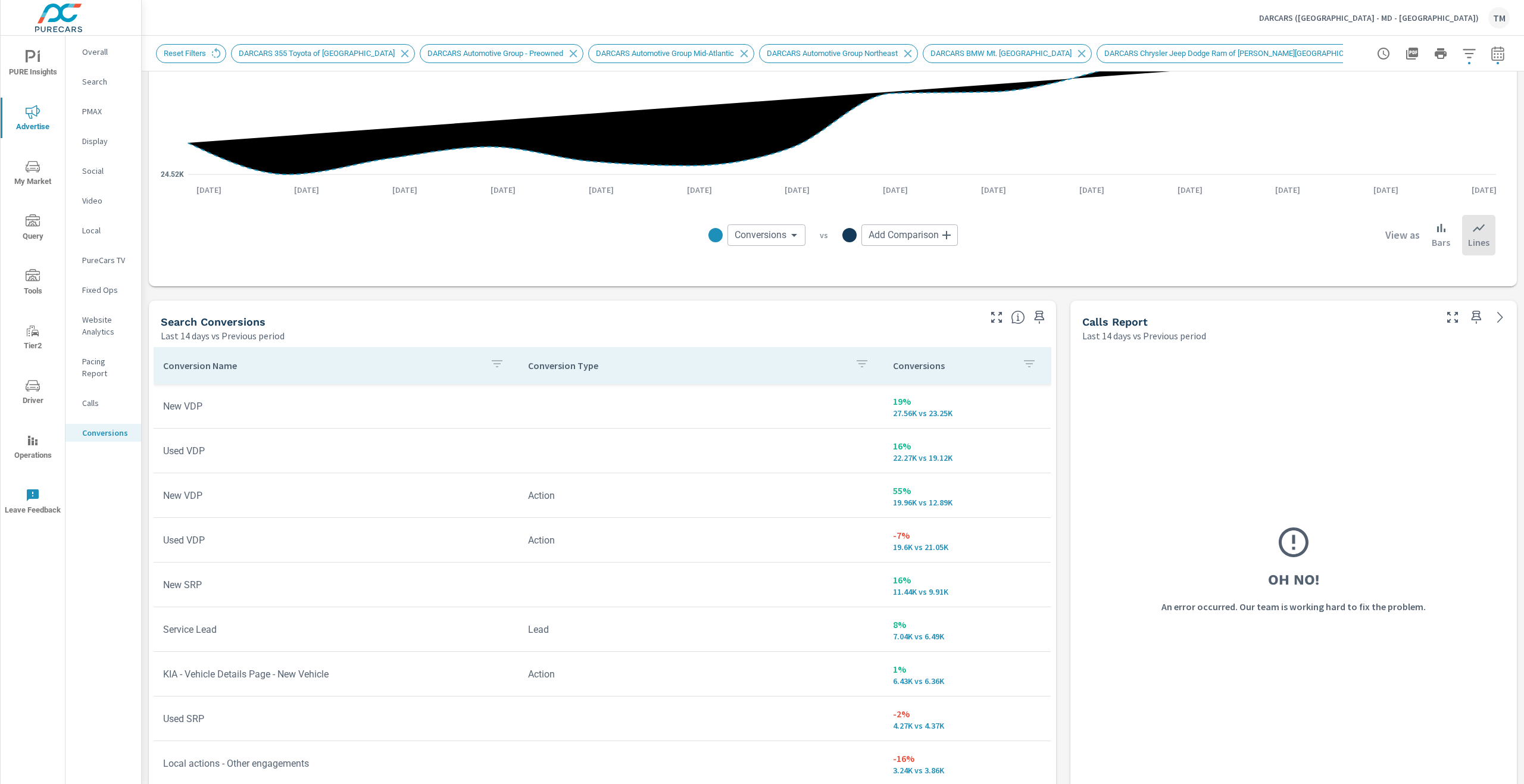
scroll to position [348, 0]
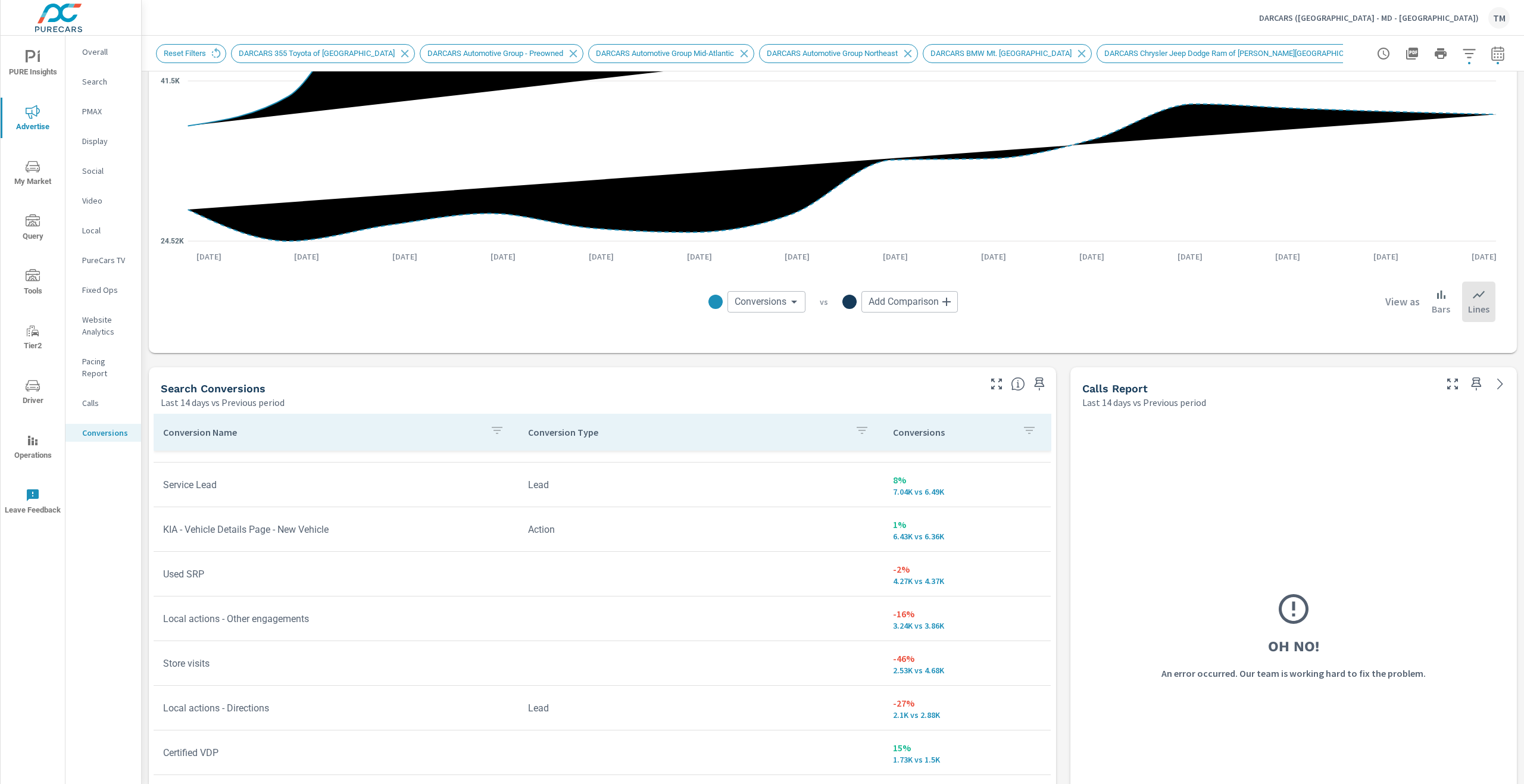
scroll to position [357, 0]
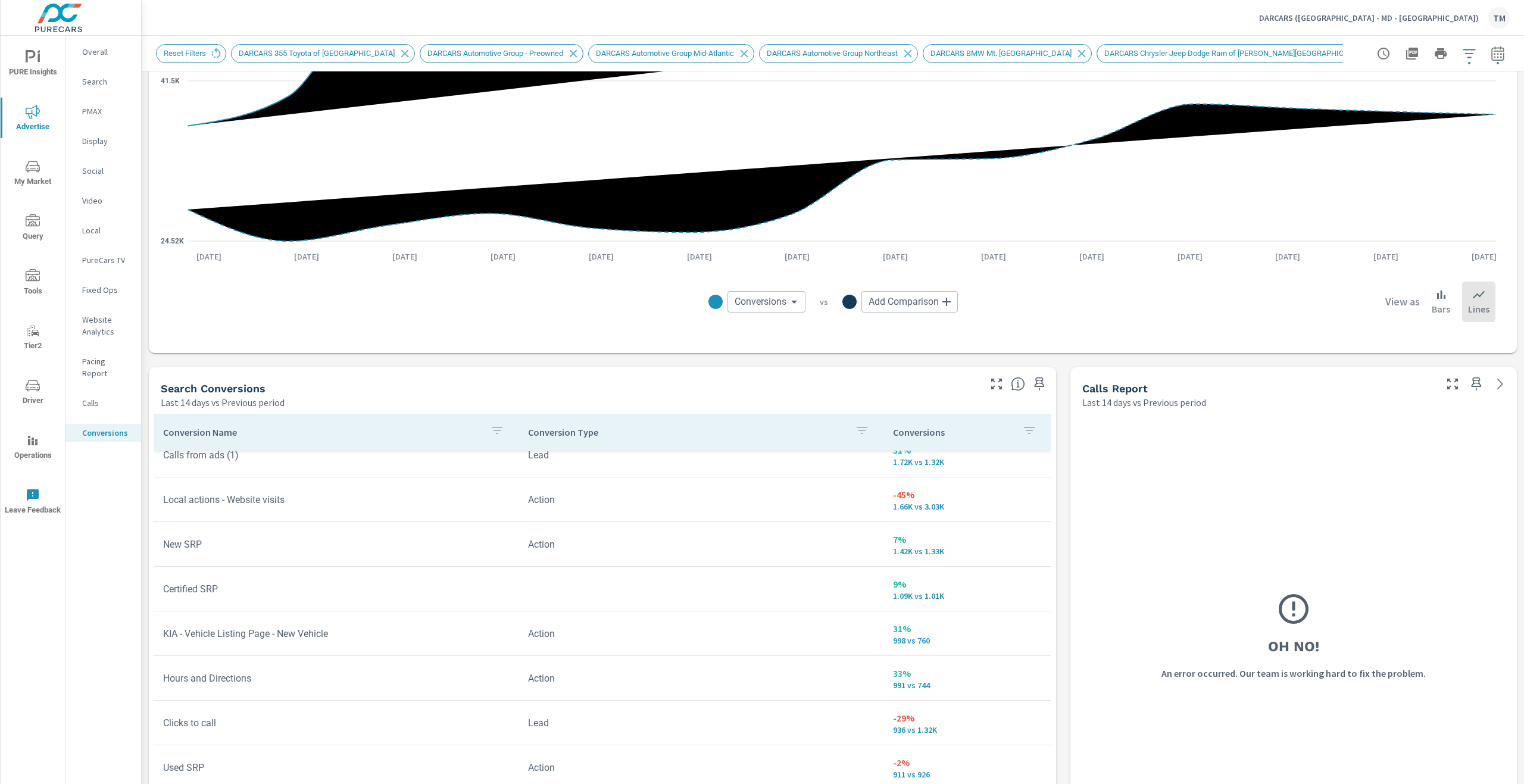
scroll to position [595, 0]
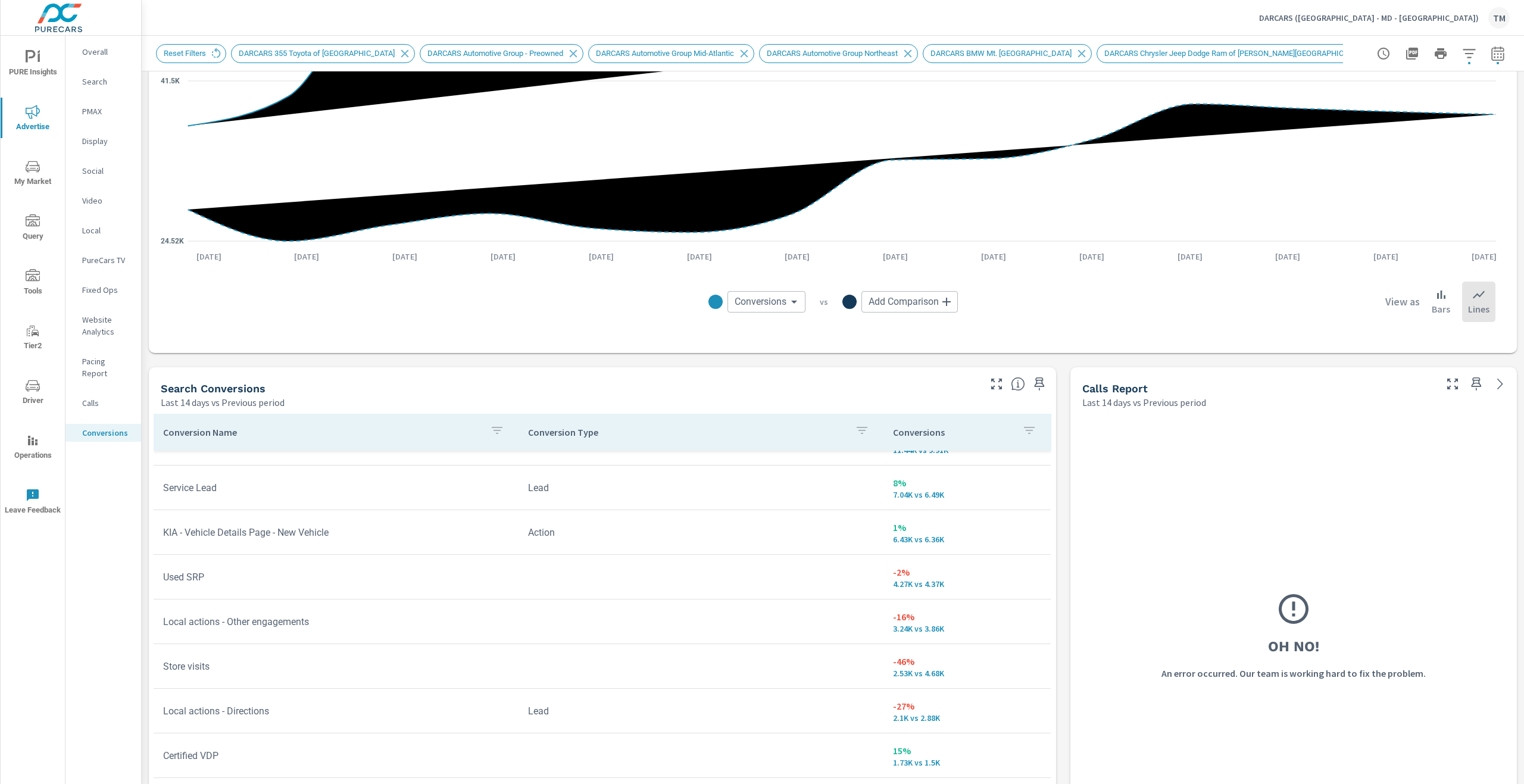
scroll to position [119, 0]
drag, startPoint x: 259, startPoint y: 262, endPoint x: 339, endPoint y: 349, distance: 118.2
click at [270, 269] on div "Conversions Conversions ​ vs Add Comparison ​ View as Bars Lines" at bounding box center [833, 302] width 1344 height 79
click at [120, 53] on p "Overall" at bounding box center [107, 52] width 50 height 12
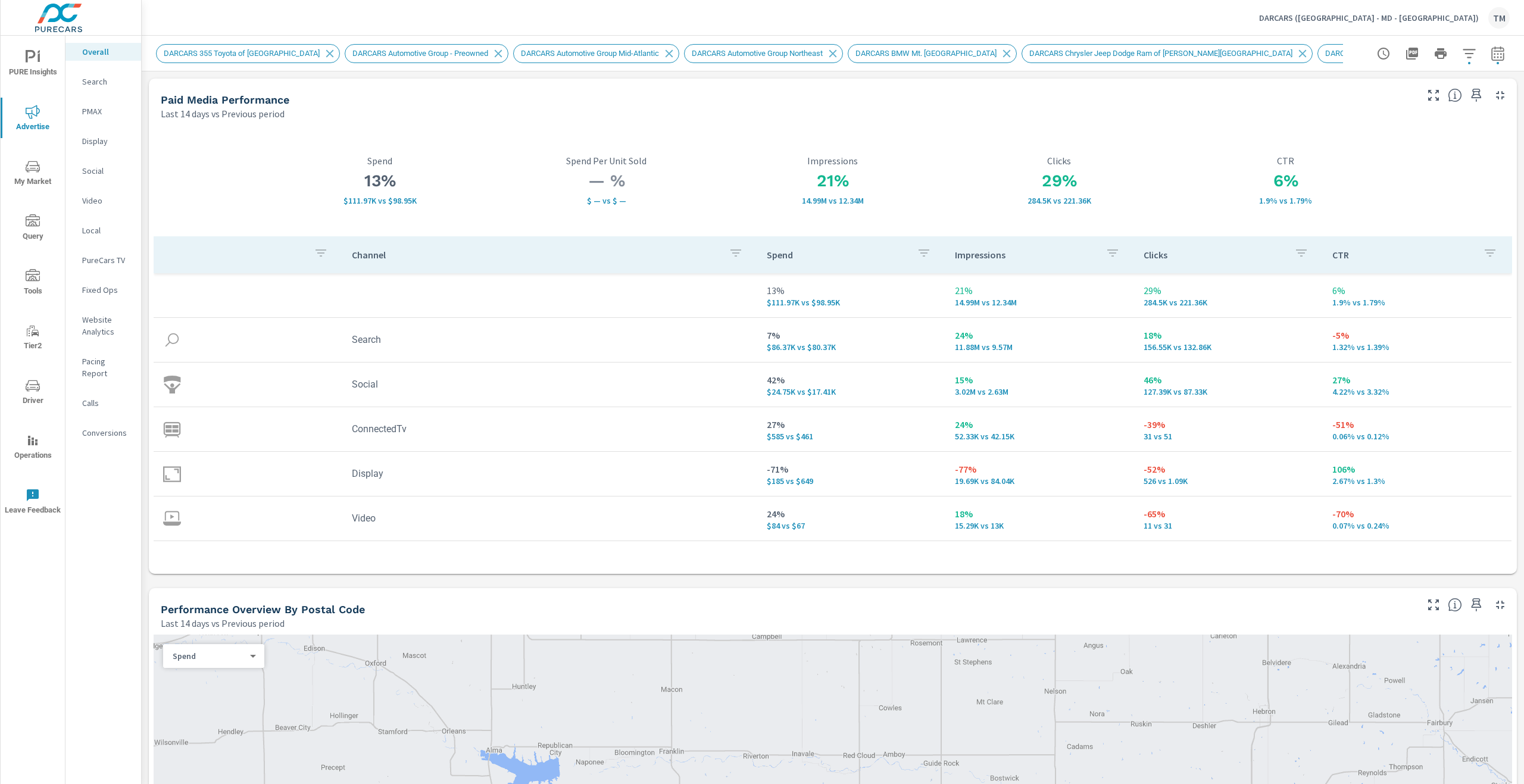
click at [1491, 52] on icon "button" at bounding box center [1498, 54] width 15 height 15
select select "Last 14 days"
click at [1406, 147] on select "Custom Previous period Previous month Previous year" at bounding box center [1393, 155] width 119 height 24
click at [1334, 144] on select "Custom Previous period Previous month Previous year" at bounding box center [1393, 155] width 119 height 24
select select "Previous year"
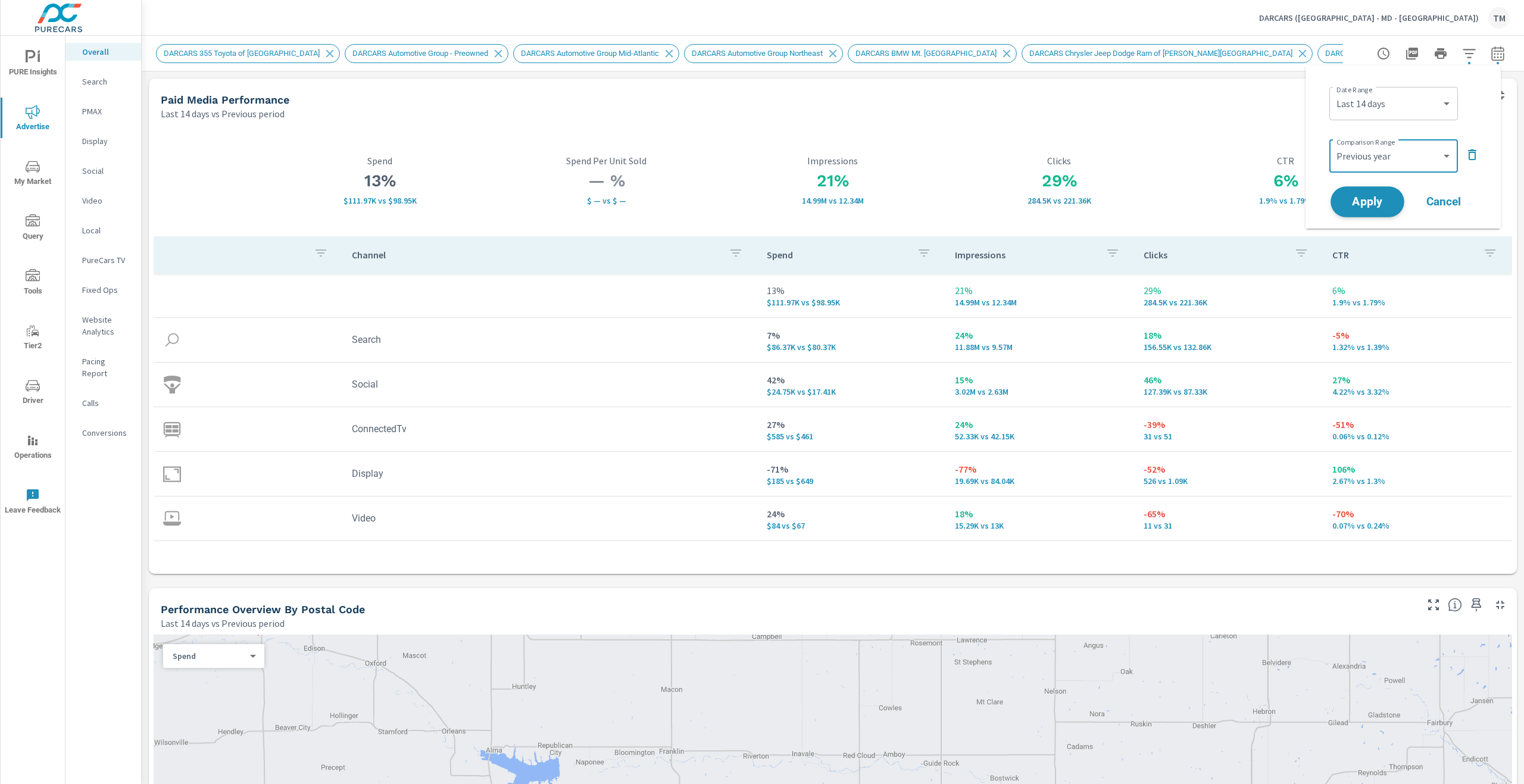
click at [1369, 202] on span "Apply" at bounding box center [1367, 202] width 49 height 11
click at [1491, 56] on icon "button" at bounding box center [1498, 54] width 15 height 15
select select "Last 14 days"
select select "Previous period"
click at [1405, 162] on select "Custom Previous period Previous month Previous year" at bounding box center [1393, 155] width 119 height 24
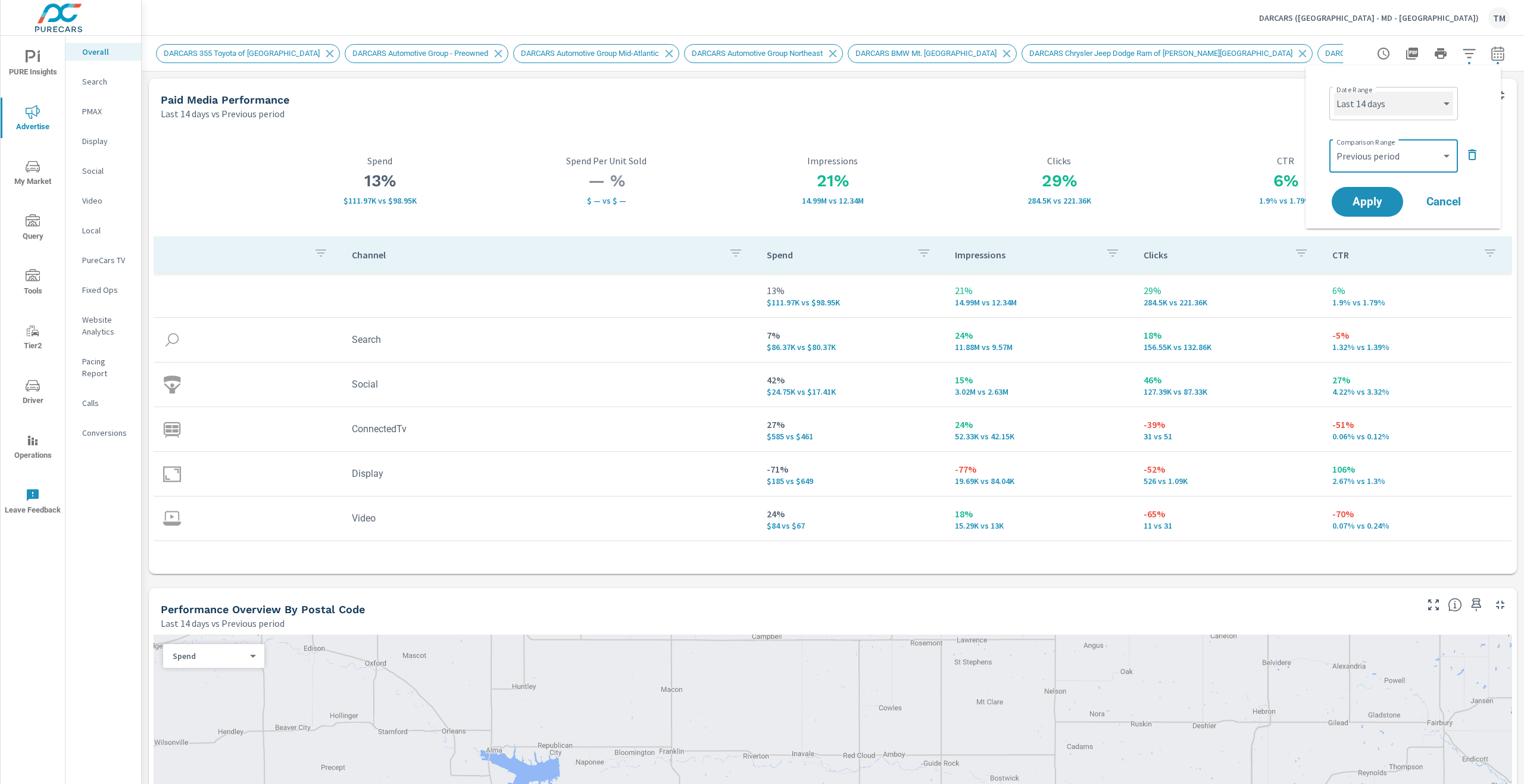
click at [1399, 100] on select "Custom [DATE] Last week Last 7 days Last 14 days Last 30 days Last 45 days Last…" at bounding box center [1393, 103] width 119 height 24
click at [1334, 92] on select "Custom [DATE] Last week Last 7 days Last 14 days Last 30 days Last 45 days Last…" at bounding box center [1393, 103] width 119 height 24
select select "custom"
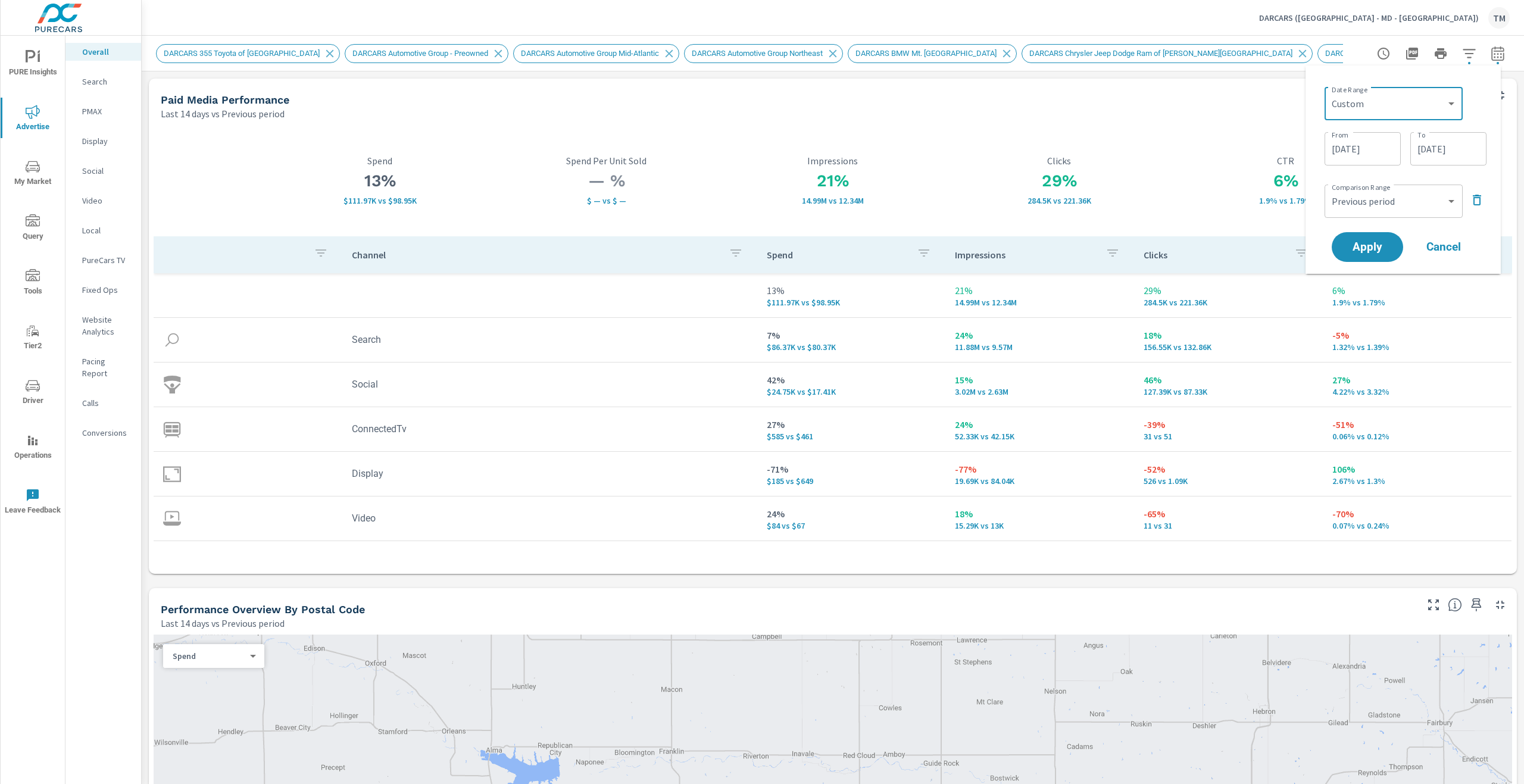
click at [1384, 149] on input "08/14/2025" at bounding box center [1363, 148] width 66 height 24
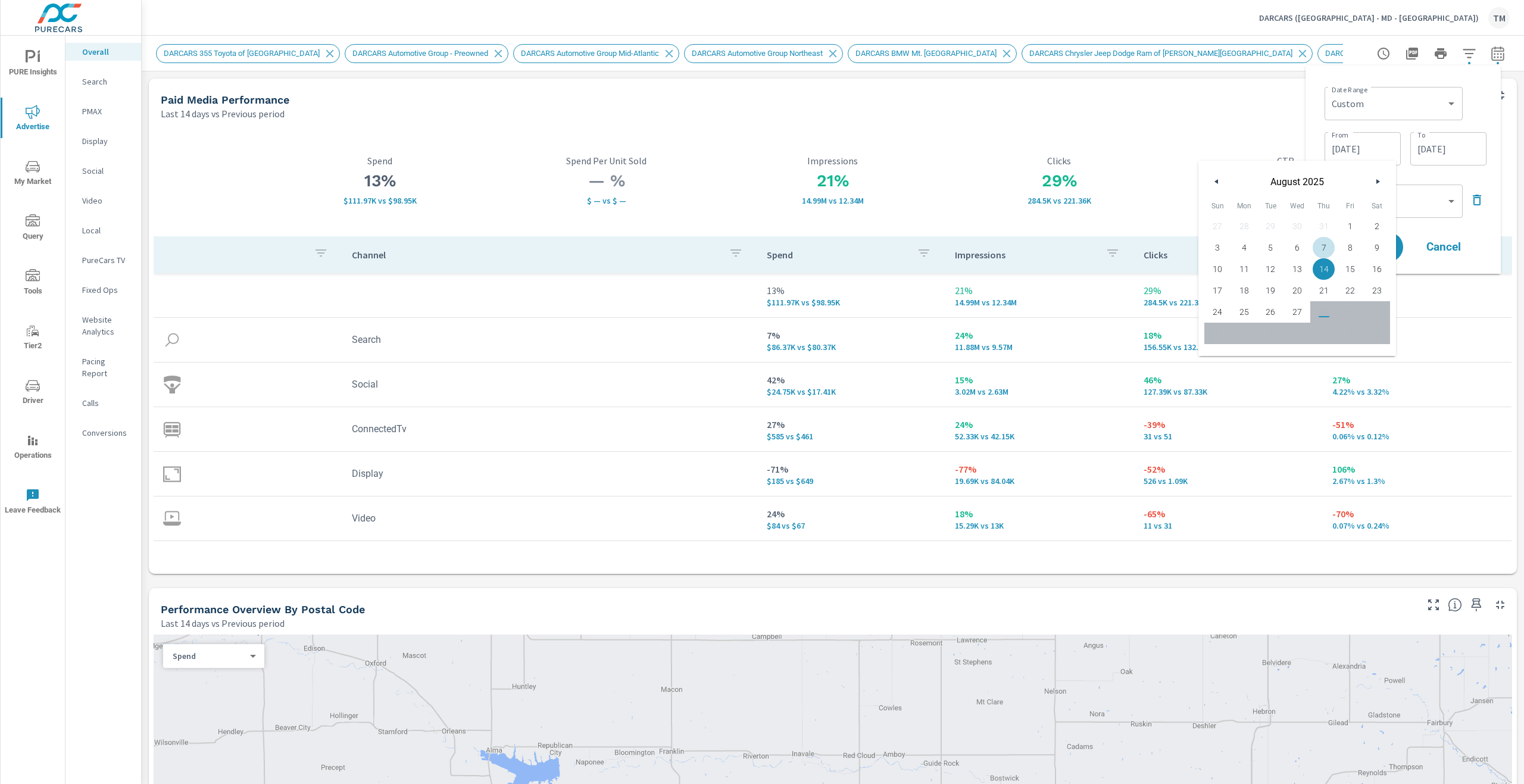
click at [1321, 249] on span "7" at bounding box center [1323, 248] width 27 height 16
type input "08/07/2025"
click at [1487, 120] on div "Date Range Custom Yesterday Last week Last 7 days Last 14 days Last 30 days Las…" at bounding box center [1402, 169] width 176 height 189
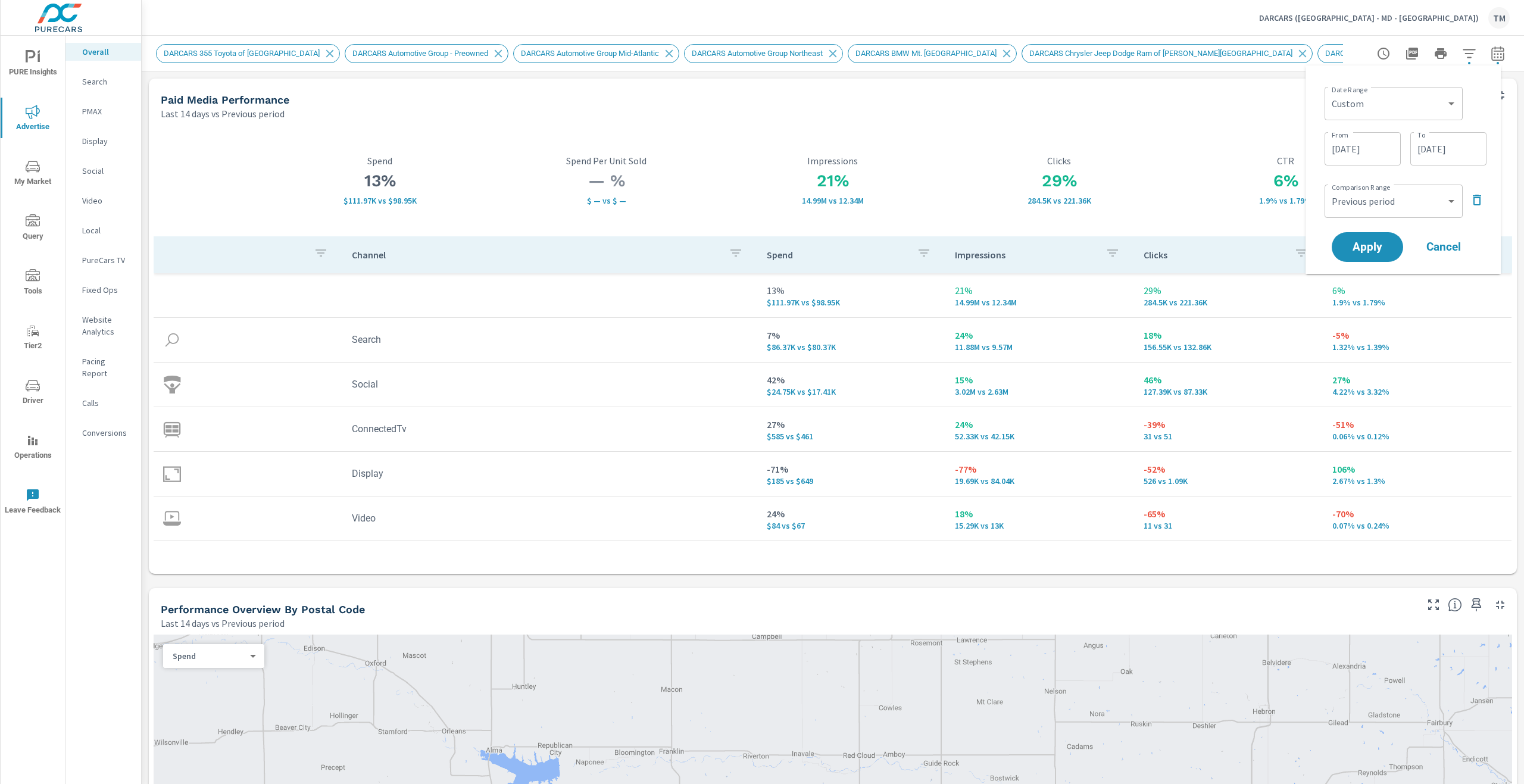
drag, startPoint x: 1482, startPoint y: 204, endPoint x: 1367, endPoint y: 160, distance: 123.1
click at [1364, 168] on div "Date Range Custom Yesterday Last week Last 7 days Last 14 days Last 30 days Las…" at bounding box center [1402, 169] width 176 height 189
click at [1367, 160] on input "08/07/2025" at bounding box center [1363, 148] width 66 height 24
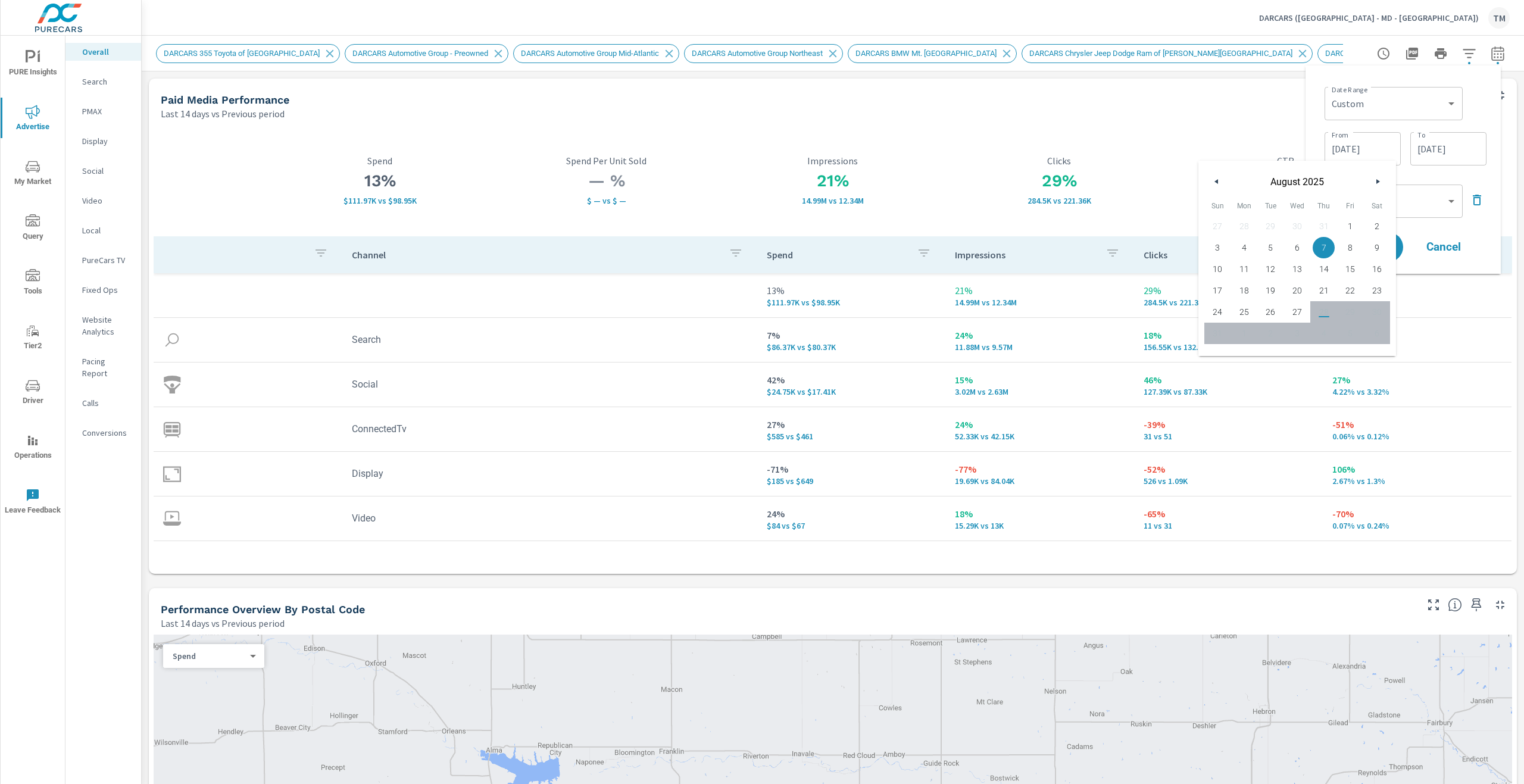
click at [1439, 154] on input "08/27/2025" at bounding box center [1448, 148] width 66 height 24
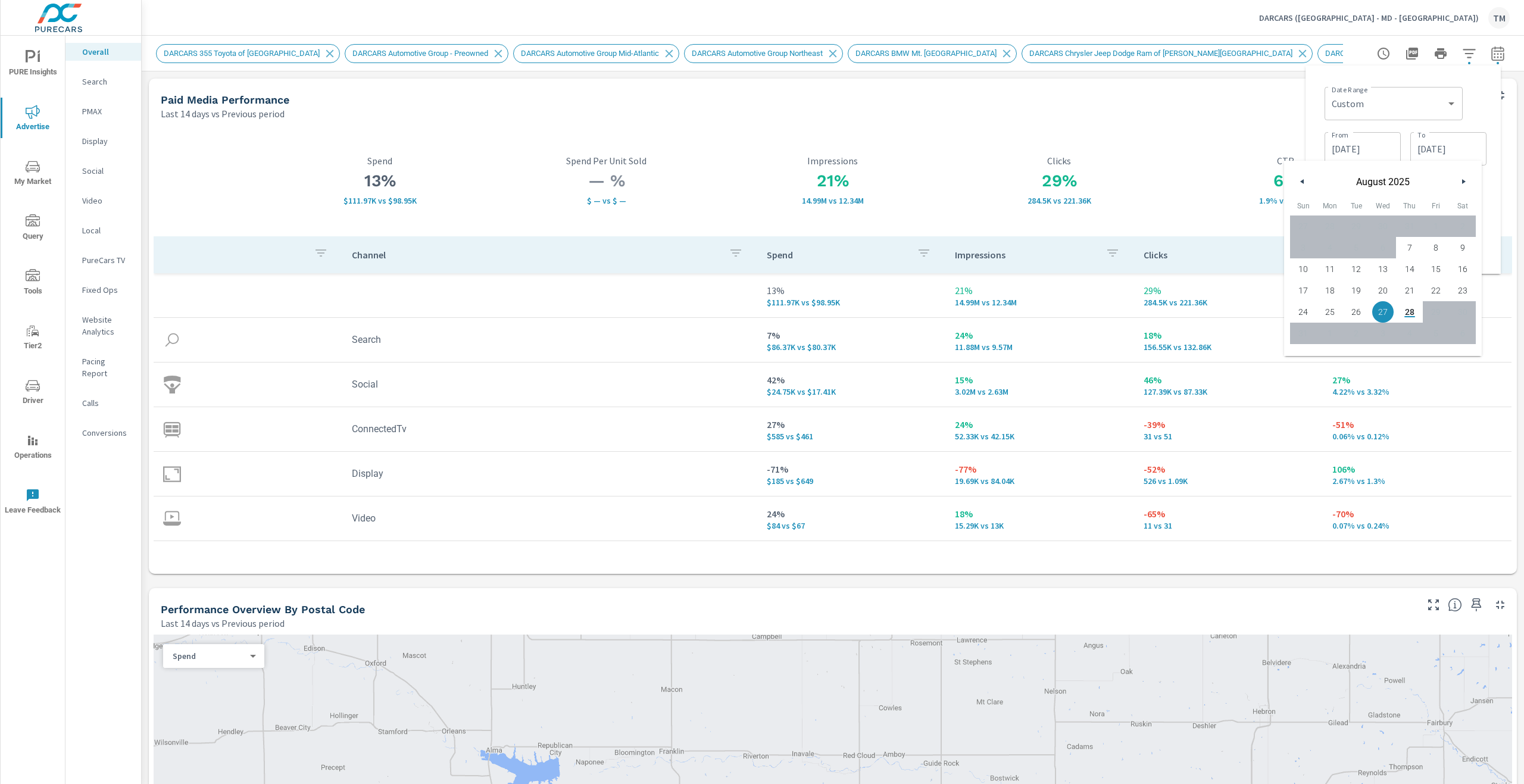
click at [1477, 108] on div "Date Range Custom Yesterday Last week Last 7 days Last 14 days Last 30 days Las…" at bounding box center [1406, 102] width 162 height 40
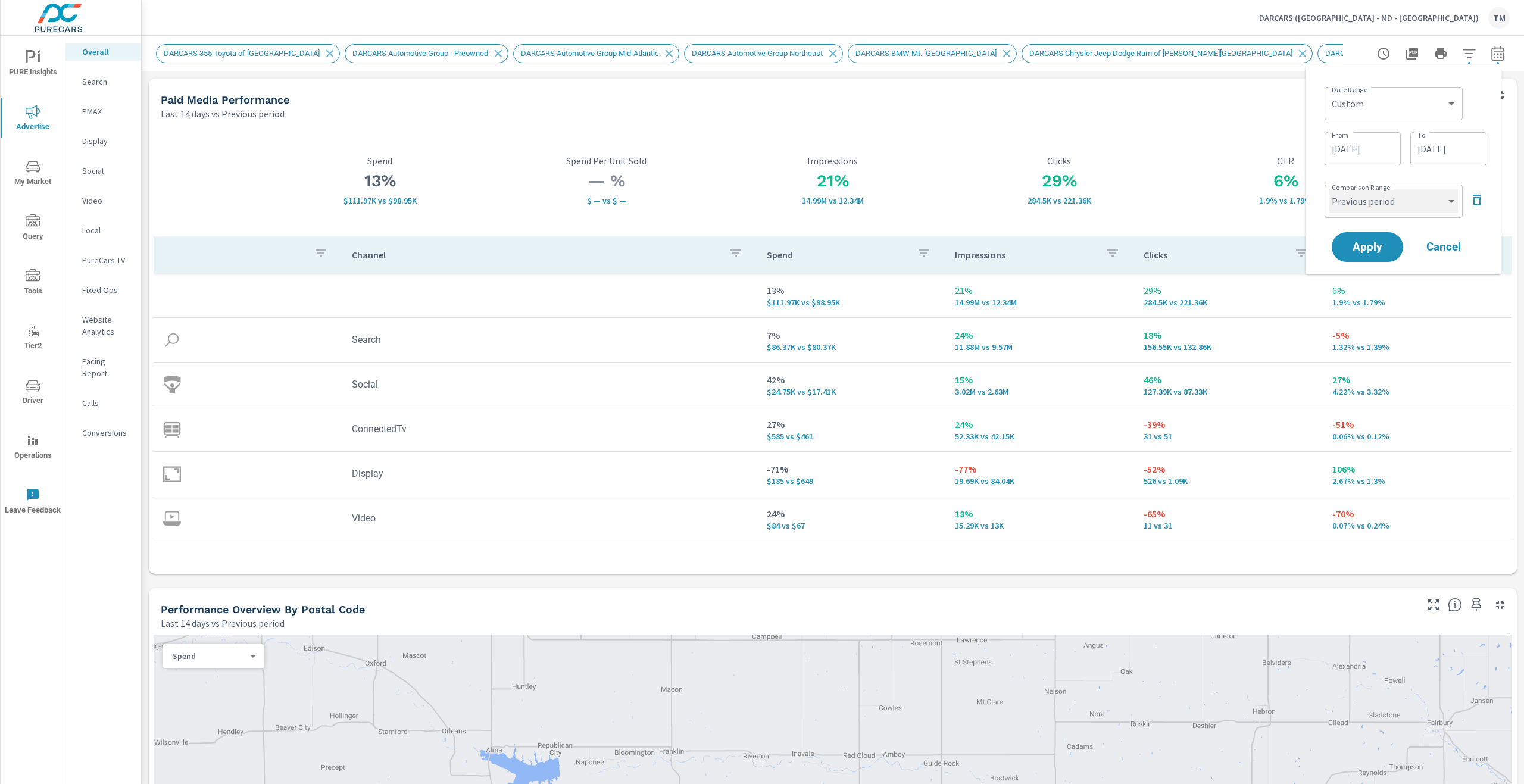
click at [1382, 212] on select "Custom Previous period Previous month Previous year" at bounding box center [1393, 201] width 129 height 24
click at [1329, 189] on select "Custom Previous period Previous month Previous year" at bounding box center [1393, 201] width 129 height 24
select select "custom"
click at [1363, 250] on input "07/17/2025" at bounding box center [1363, 246] width 66 height 24
click at [1301, 320] on span "2" at bounding box center [1297, 324] width 27 height 16
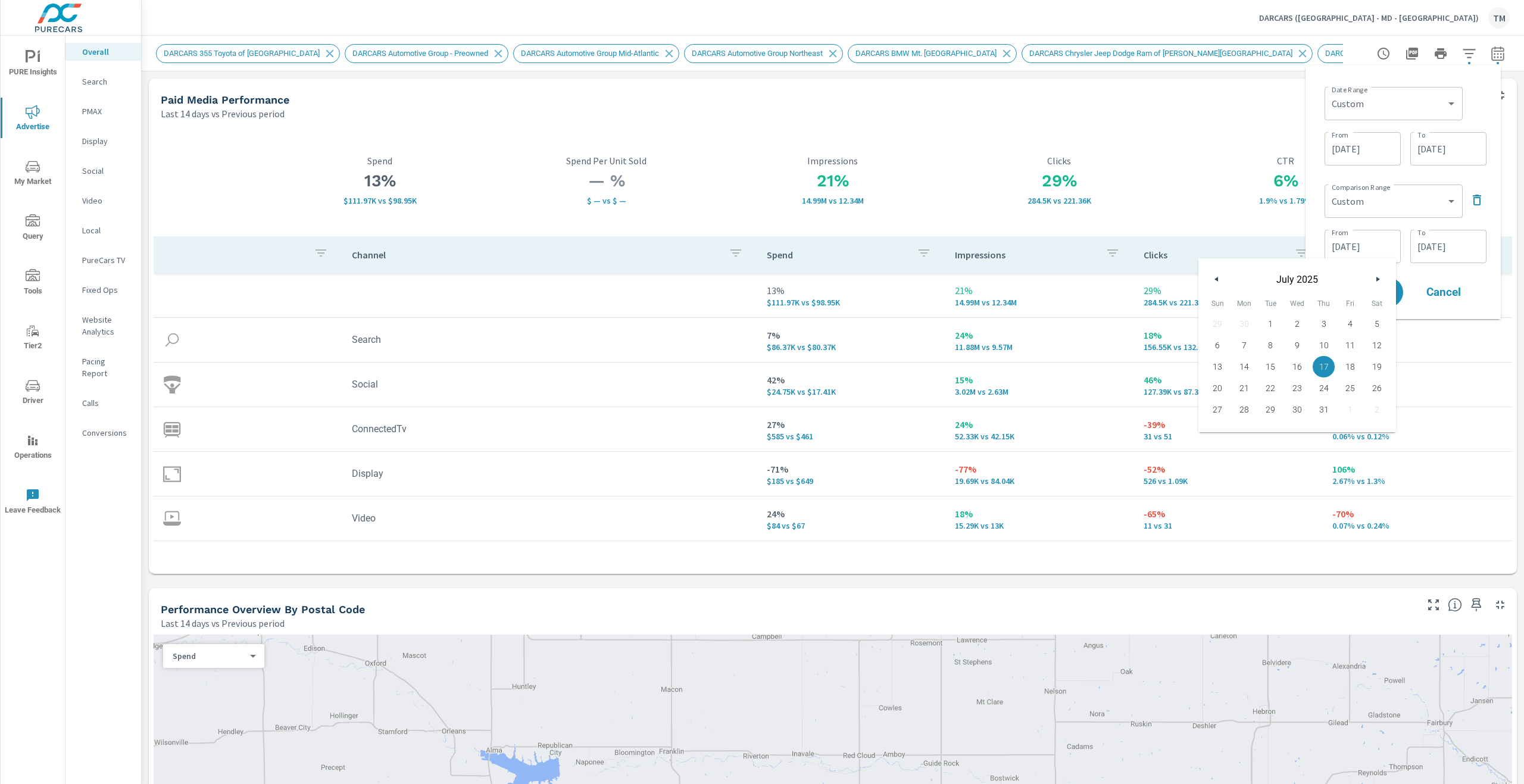
type input "07/02/2025"
click at [1421, 256] on input "08/06/2025" at bounding box center [1448, 246] width 66 height 24
click at [1379, 387] on span "20" at bounding box center [1383, 388] width 27 height 16
click at [1383, 407] on span "27" at bounding box center [1383, 410] width 27 height 16
click at [1492, 222] on div "Date Range Custom Yesterday Last week Last 7 days Last 14 days Last 30 days Las…" at bounding box center [1403, 192] width 195 height 254
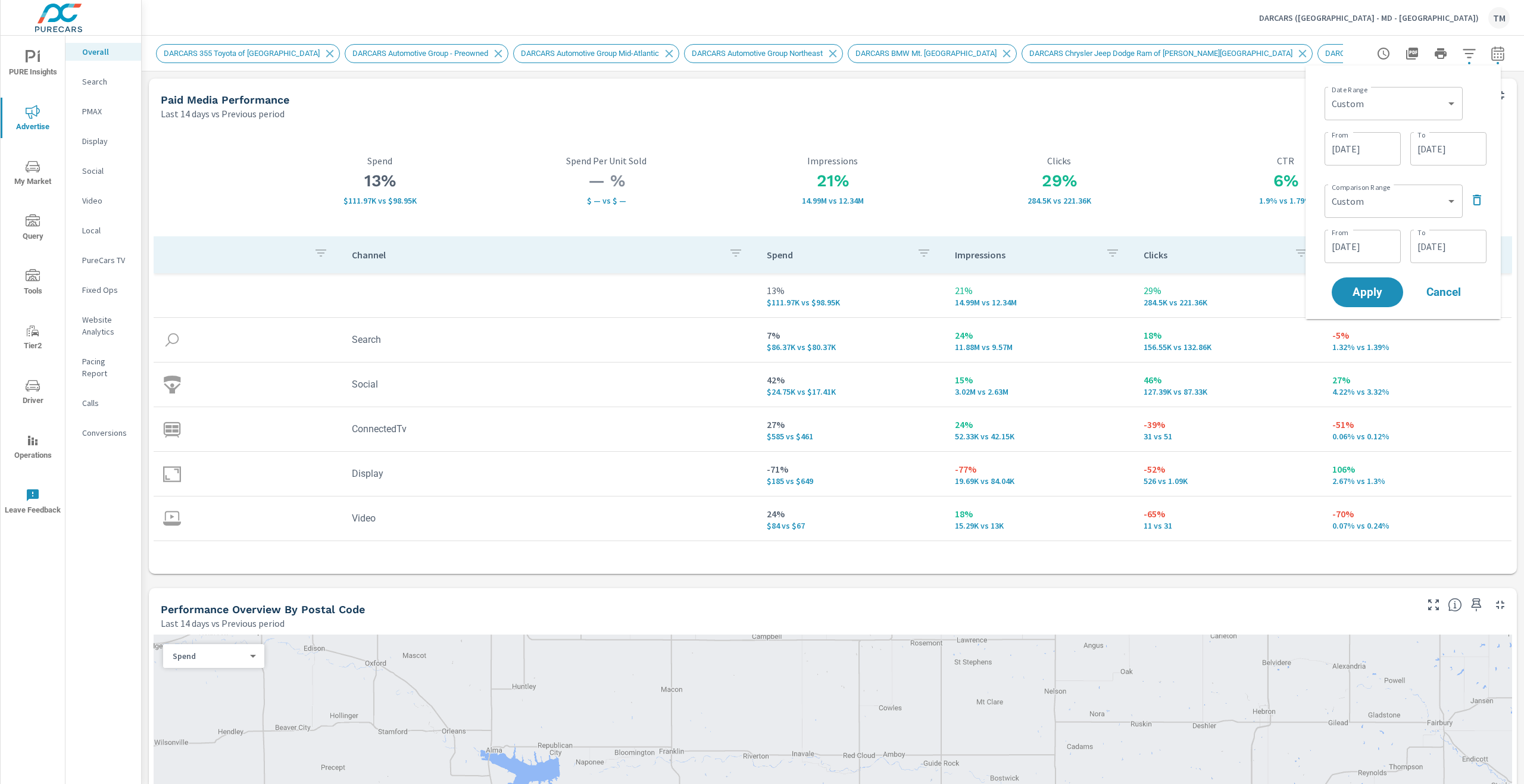
click at [1450, 247] on input "08/27/2025" at bounding box center [1448, 246] width 66 height 24
click at [1311, 282] on span "August 2025" at bounding box center [1383, 279] width 143 height 11
drag, startPoint x: 1307, startPoint y: 283, endPoint x: 1318, endPoint y: 299, distance: 19.4
click at [1307, 284] on button "button" at bounding box center [1303, 279] width 15 height 15
click at [1378, 390] on span "23" at bounding box center [1383, 388] width 27 height 16
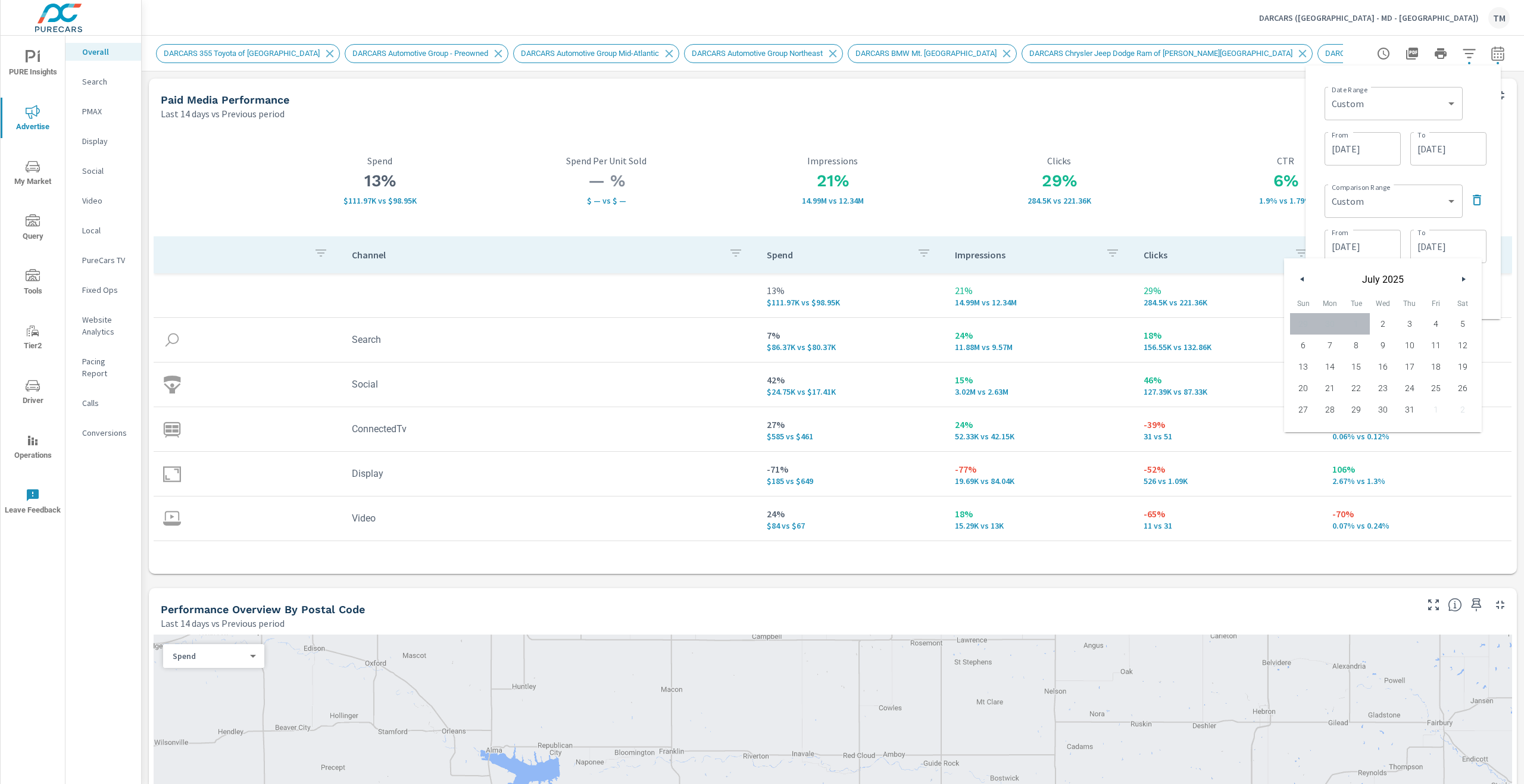
type input "07/23/2025"
click at [1501, 253] on th "CTR" at bounding box center [1417, 254] width 189 height 37
click at [1378, 294] on span "Apply" at bounding box center [1367, 293] width 49 height 11
